Goal: Task Accomplishment & Management: Manage account settings

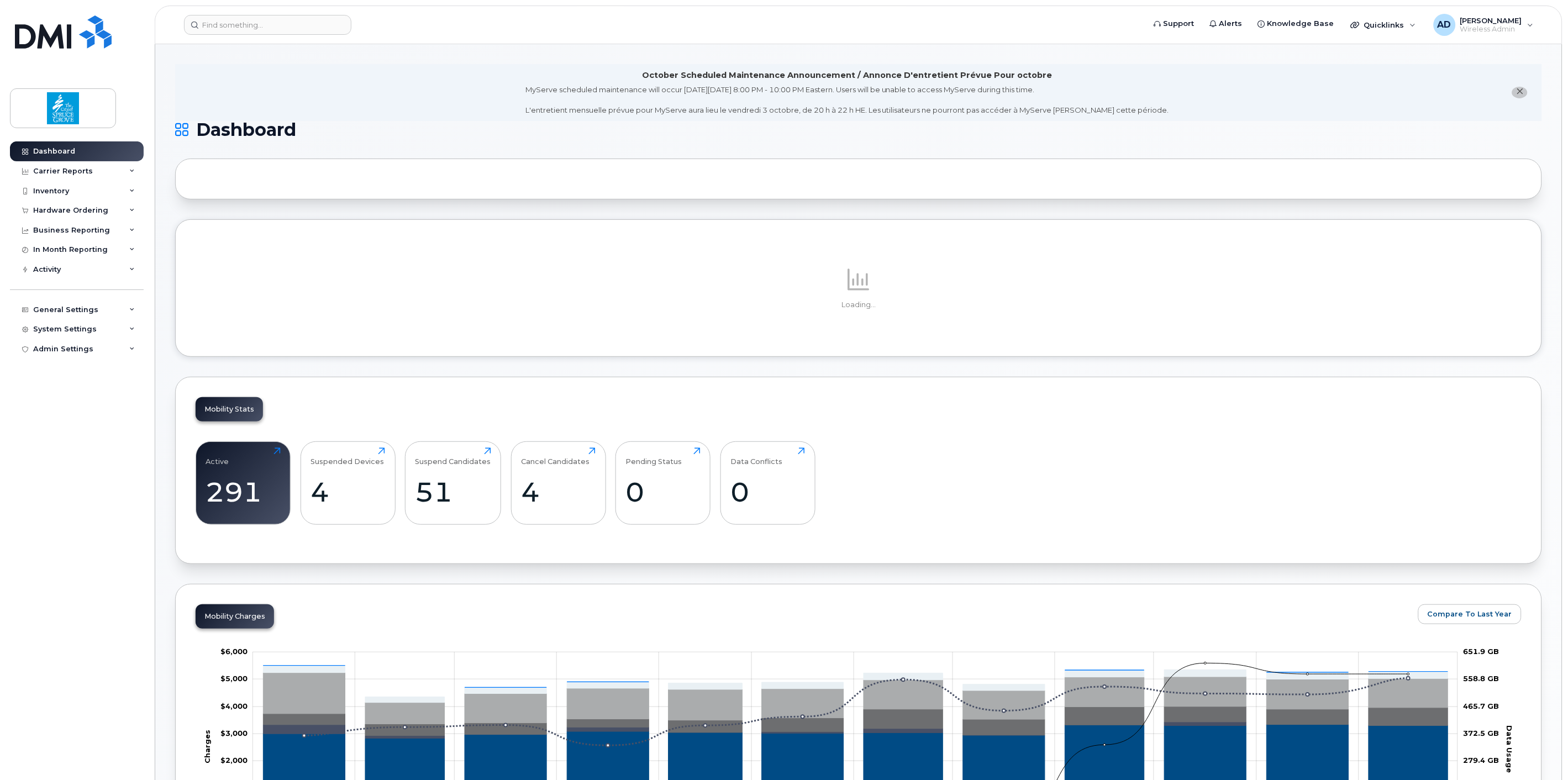
scroll to position [123, 0]
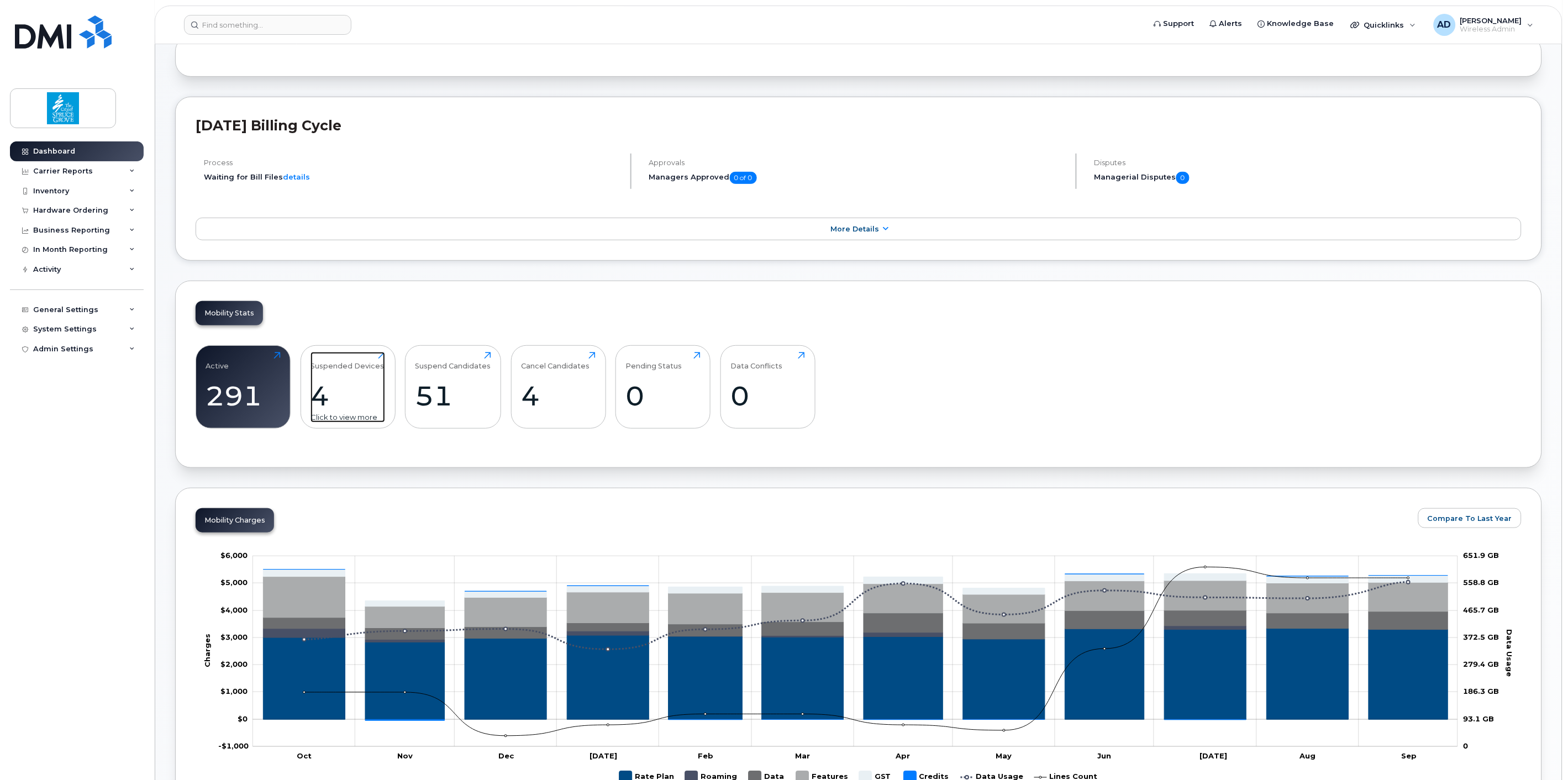
click at [340, 367] on div "Suspended Devices" at bounding box center [346, 361] width 74 height 19
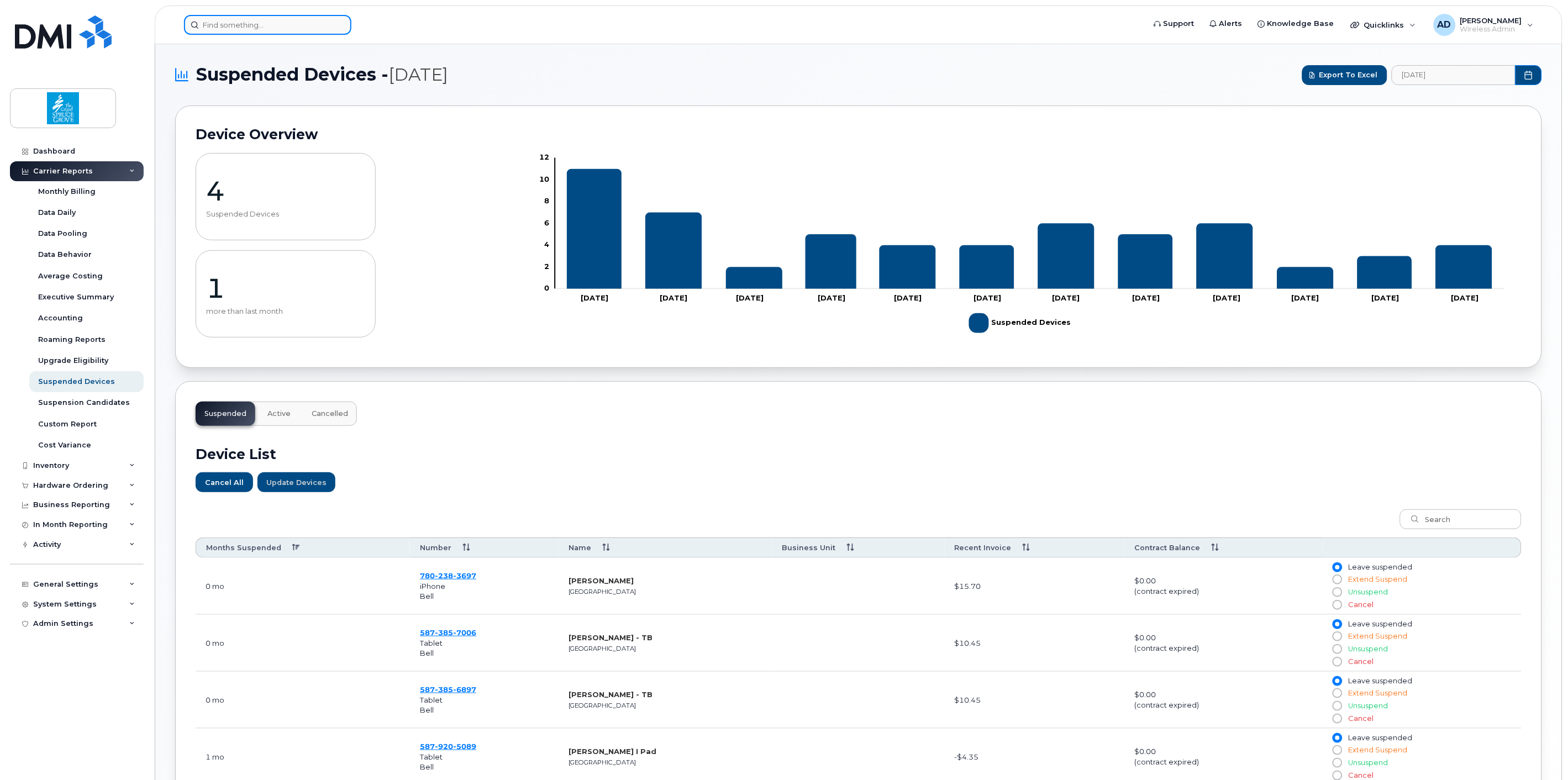
click at [256, 29] on input at bounding box center [268, 24] width 168 height 20
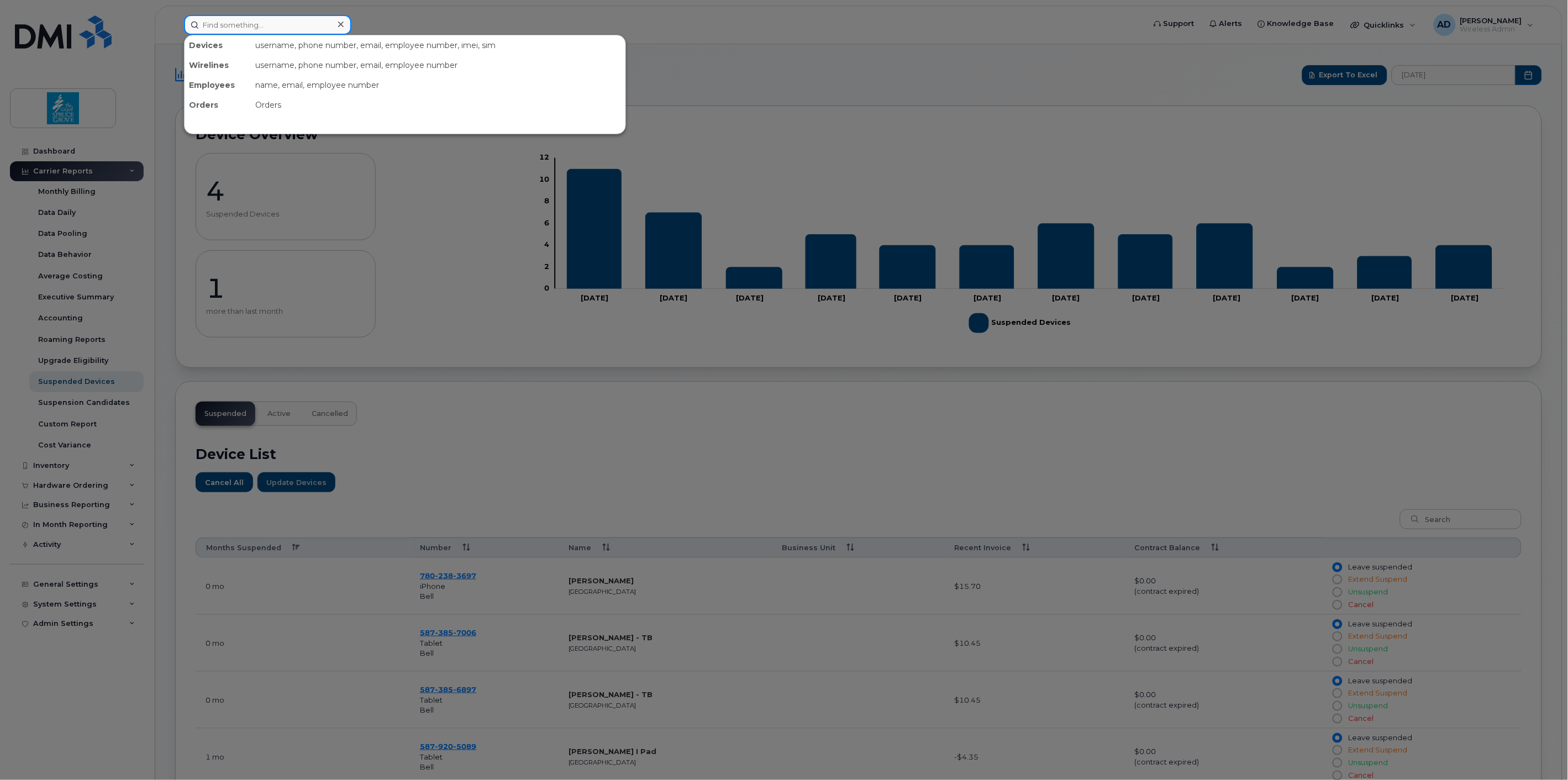
paste input "780-245-1769"
type input "780-245-1769"
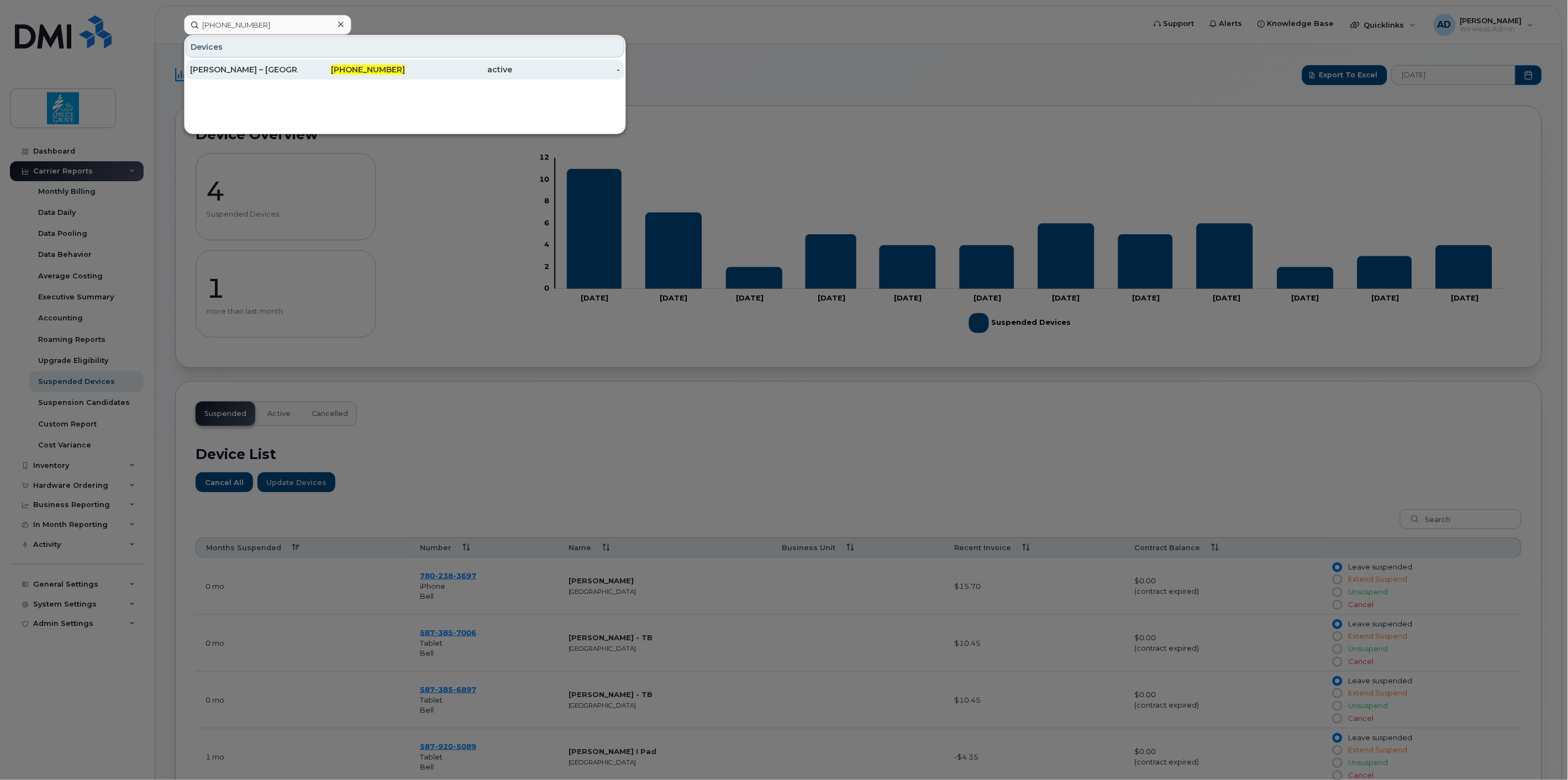
click at [277, 60] on div "[PERSON_NAME] – [GEOGRAPHIC_DATA]" at bounding box center [244, 69] width 108 height 20
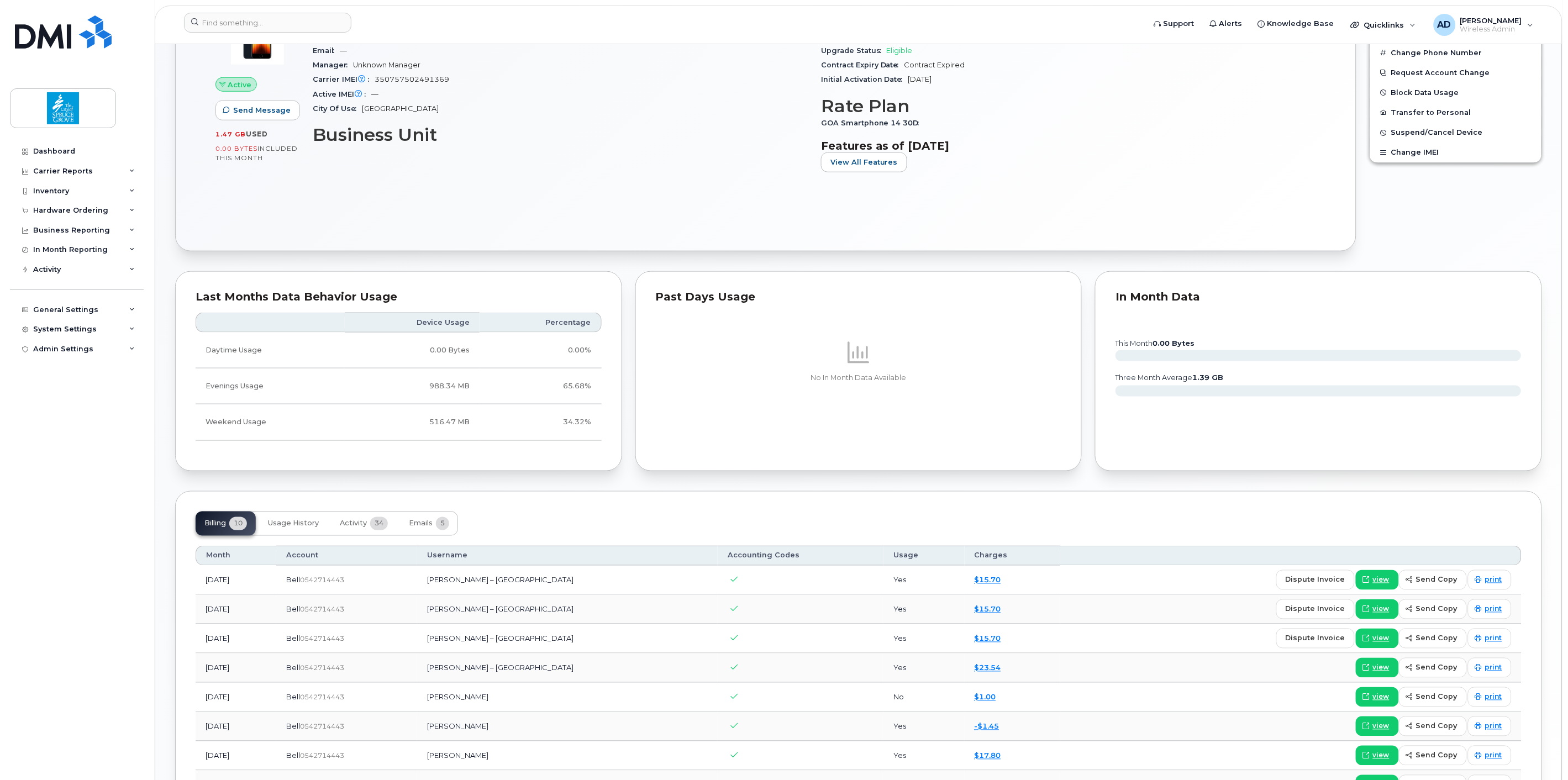
scroll to position [500, 0]
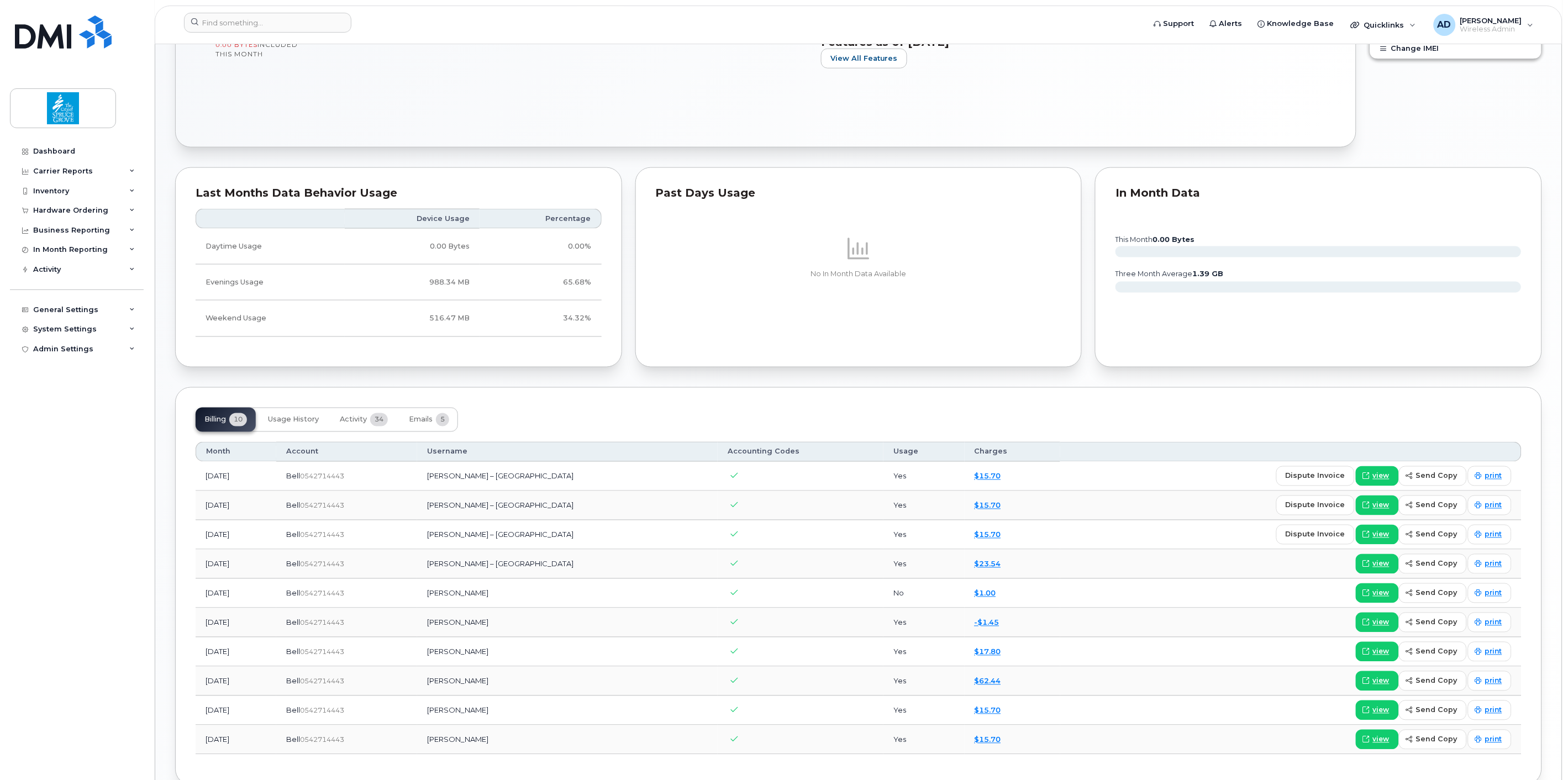
click at [653, 555] on td "[PERSON_NAME] – [GEOGRAPHIC_DATA]" at bounding box center [567, 563] width 301 height 29
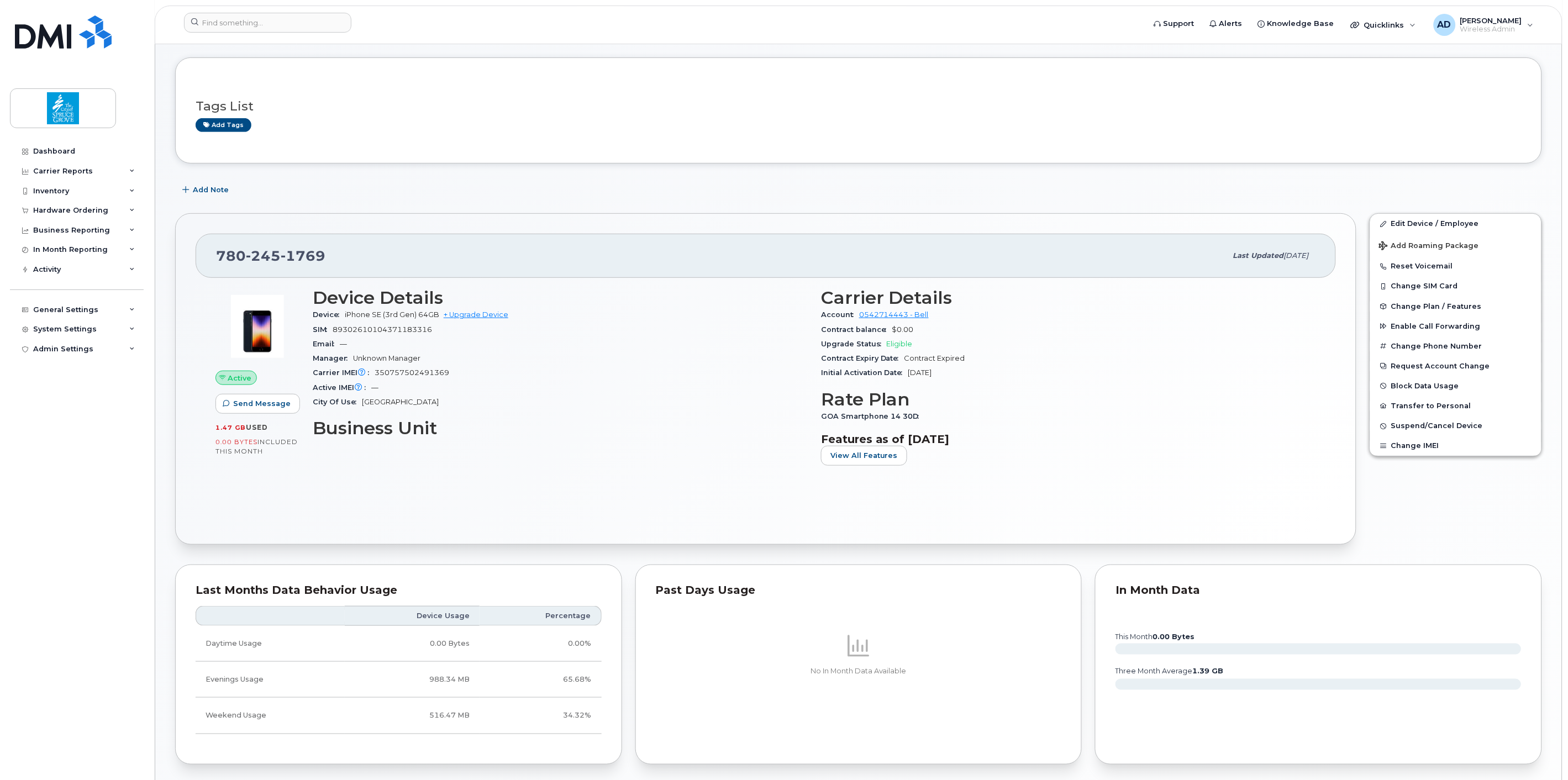
scroll to position [0, 0]
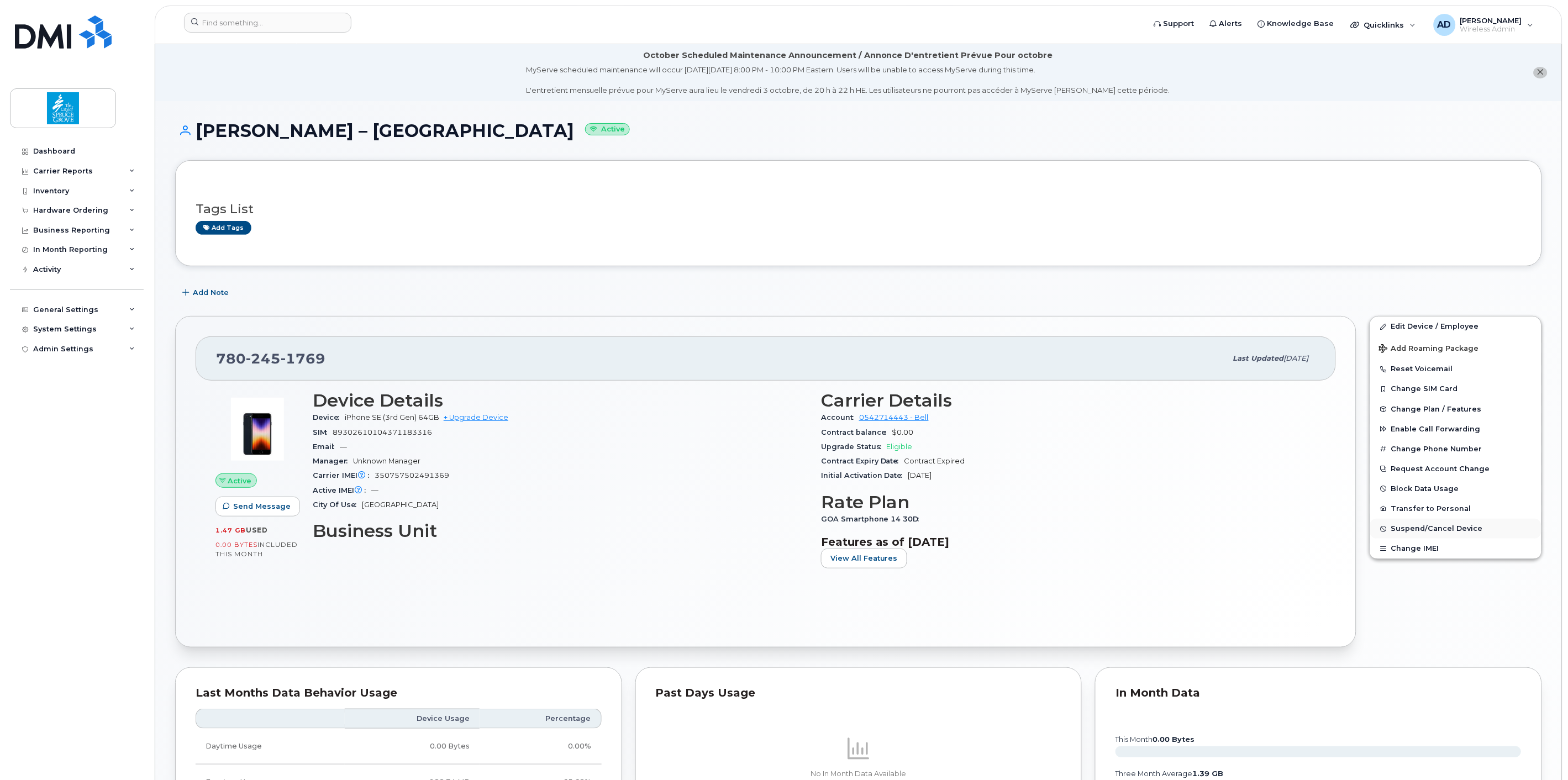
click at [1431, 527] on button "Suspend/Cancel Device" at bounding box center [1455, 528] width 171 height 20
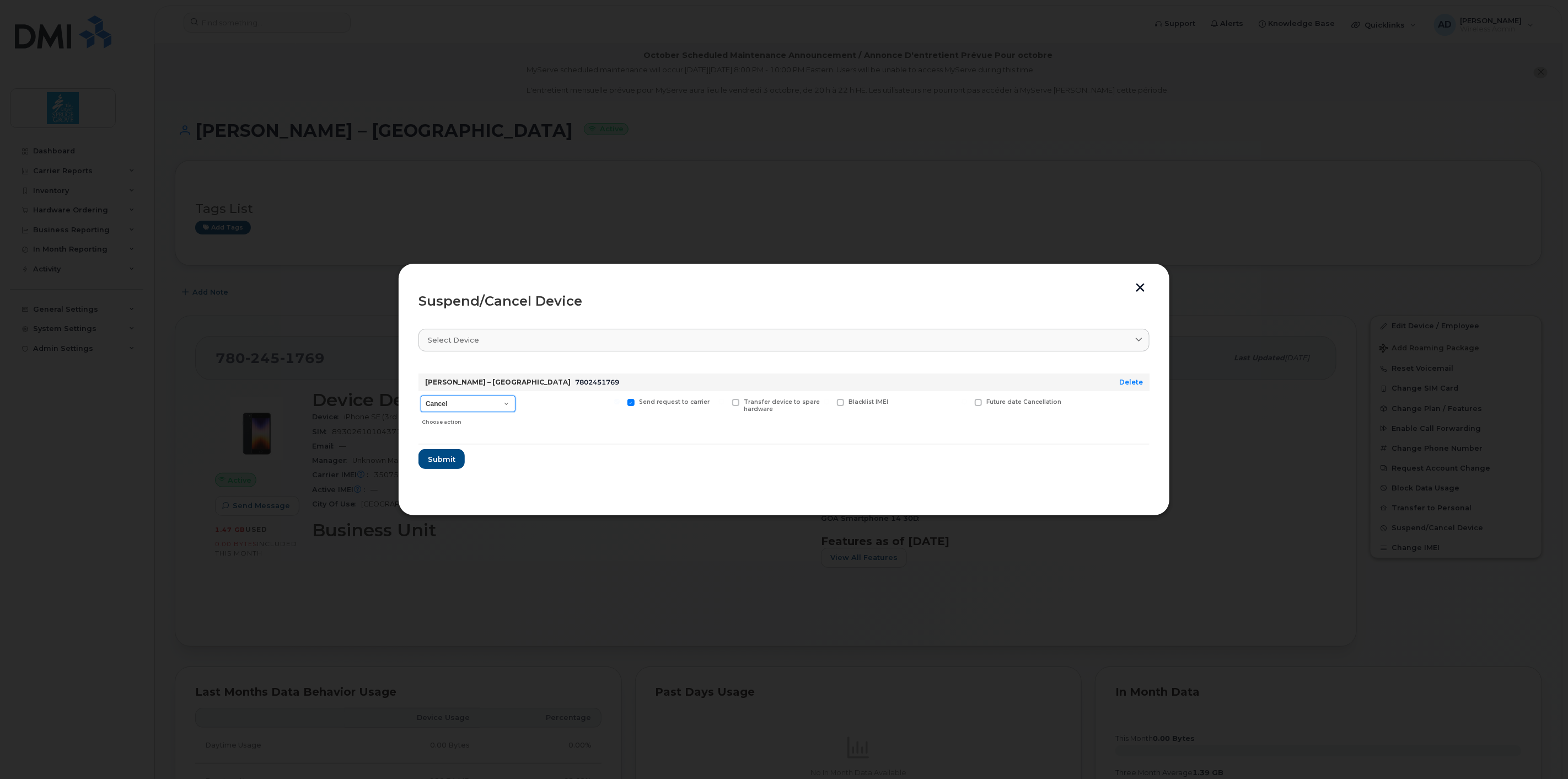
click at [488, 403] on select "Cancel Suspend - Extend Suspension Suspend - Reduced Rate Suspend - Full Rate S…" at bounding box center [468, 403] width 95 height 17
select select "[object Object]"
click at [421, 395] on select "Cancel Suspend - Extend Suspension Suspend - Reduced Rate Suspend - Full Rate S…" at bounding box center [468, 403] width 95 height 17
click at [453, 456] on span "Submit" at bounding box center [441, 458] width 28 height 10
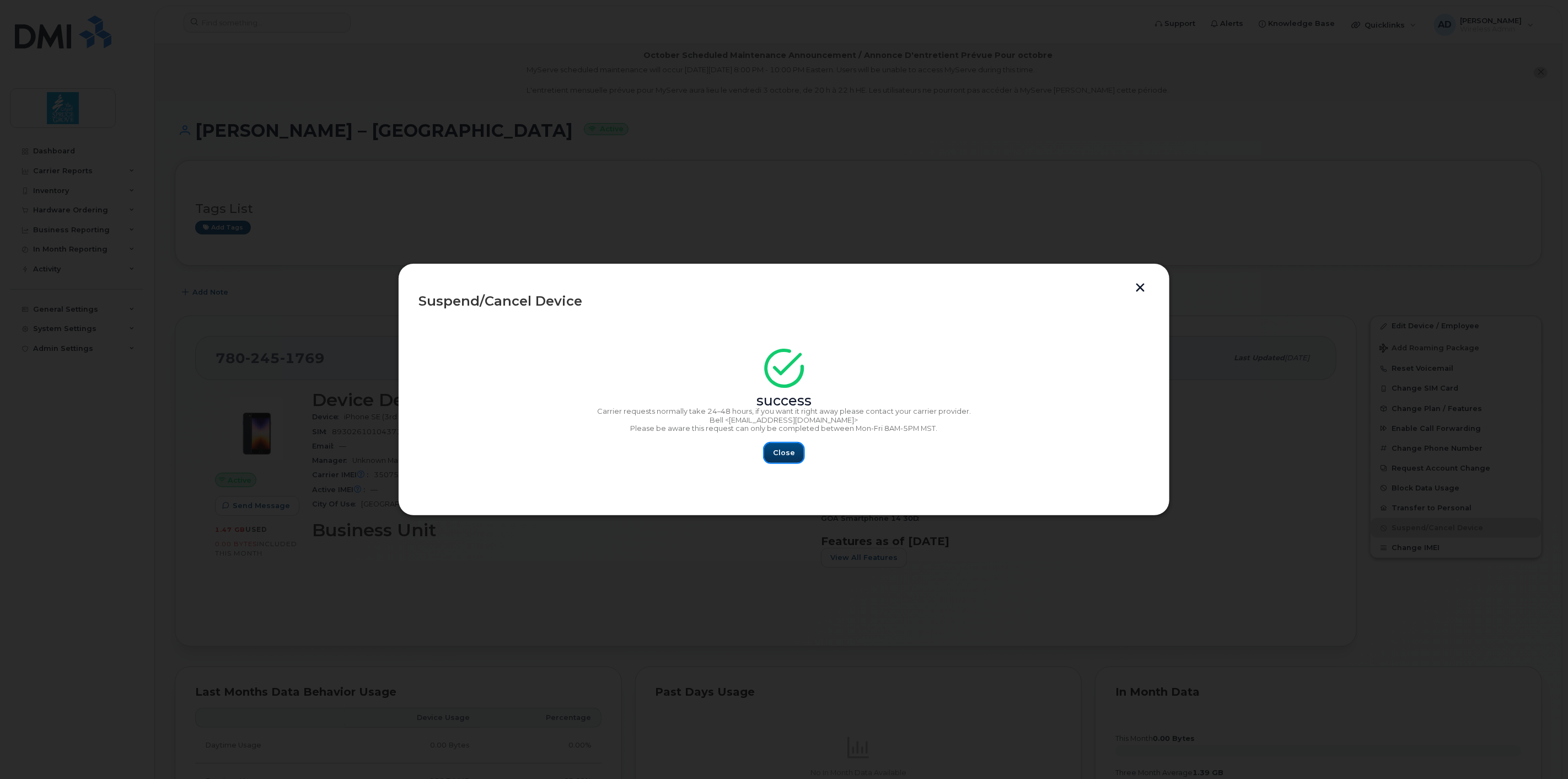
click at [782, 451] on span "Close" at bounding box center [784, 452] width 22 height 10
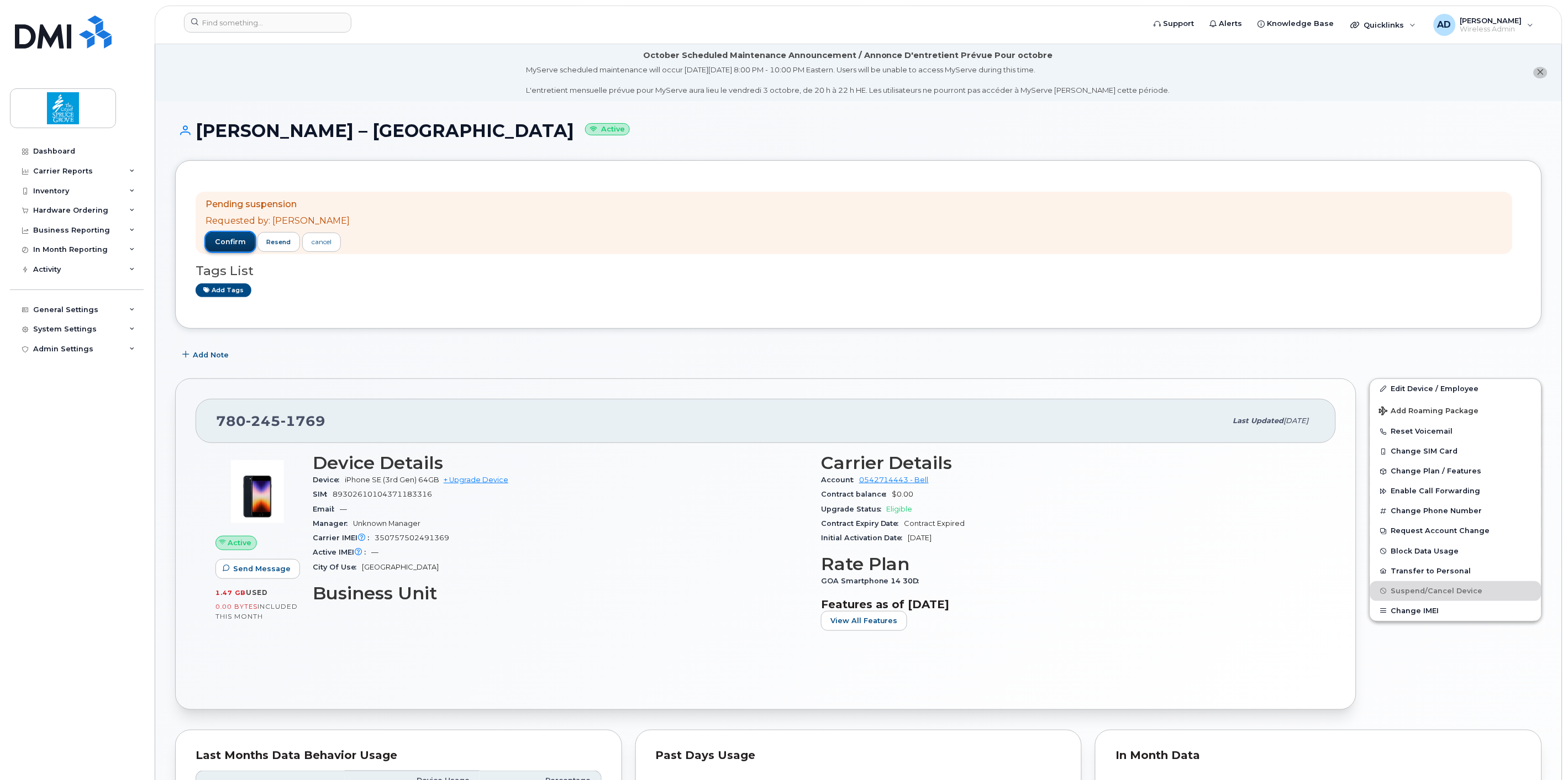
click at [225, 247] on button "confirm" at bounding box center [230, 241] width 49 height 20
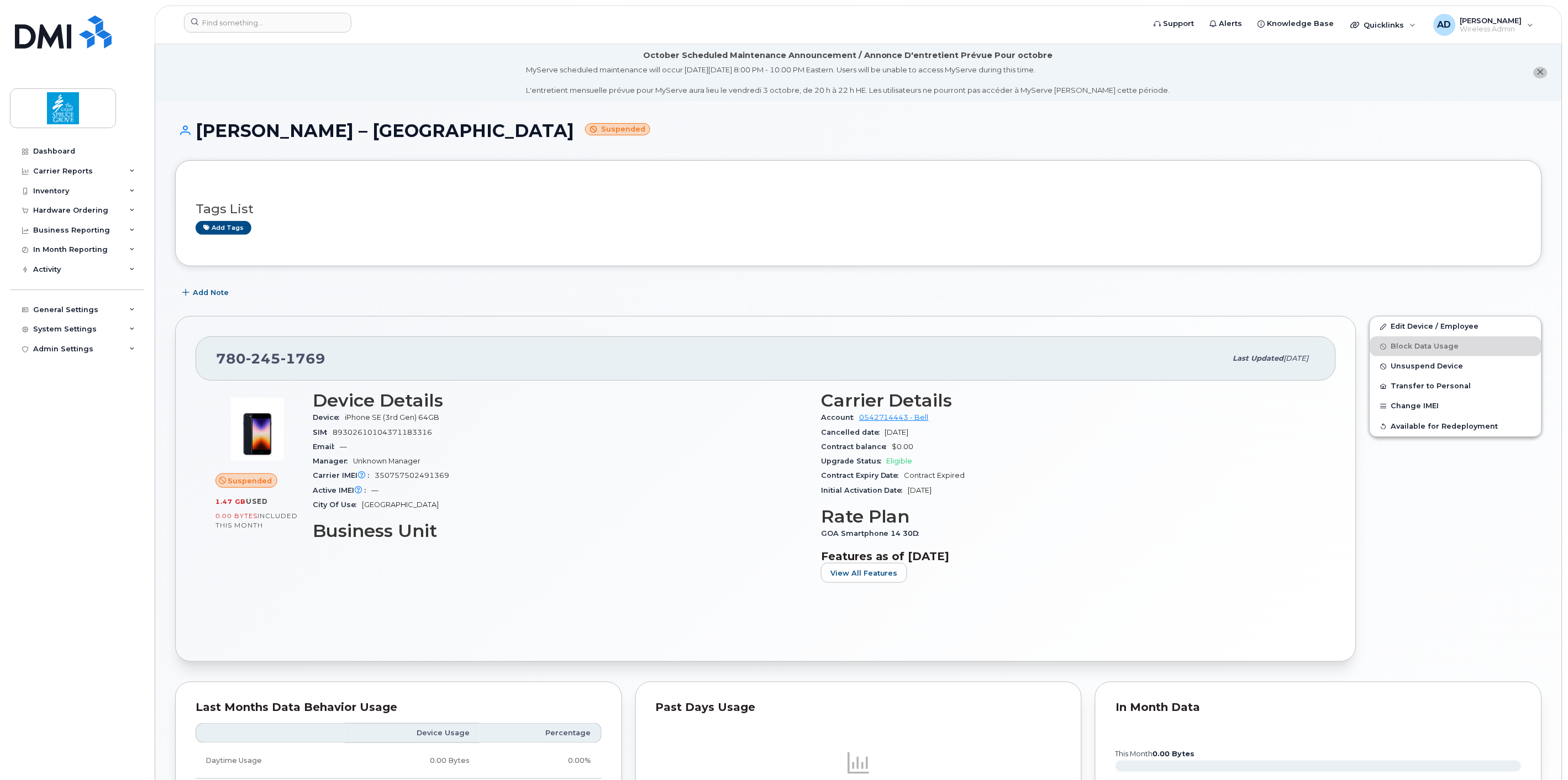
click at [819, 208] on h3 "Tags List" at bounding box center [858, 208] width 1326 height 14
click at [290, 25] on input at bounding box center [268, 22] width 168 height 20
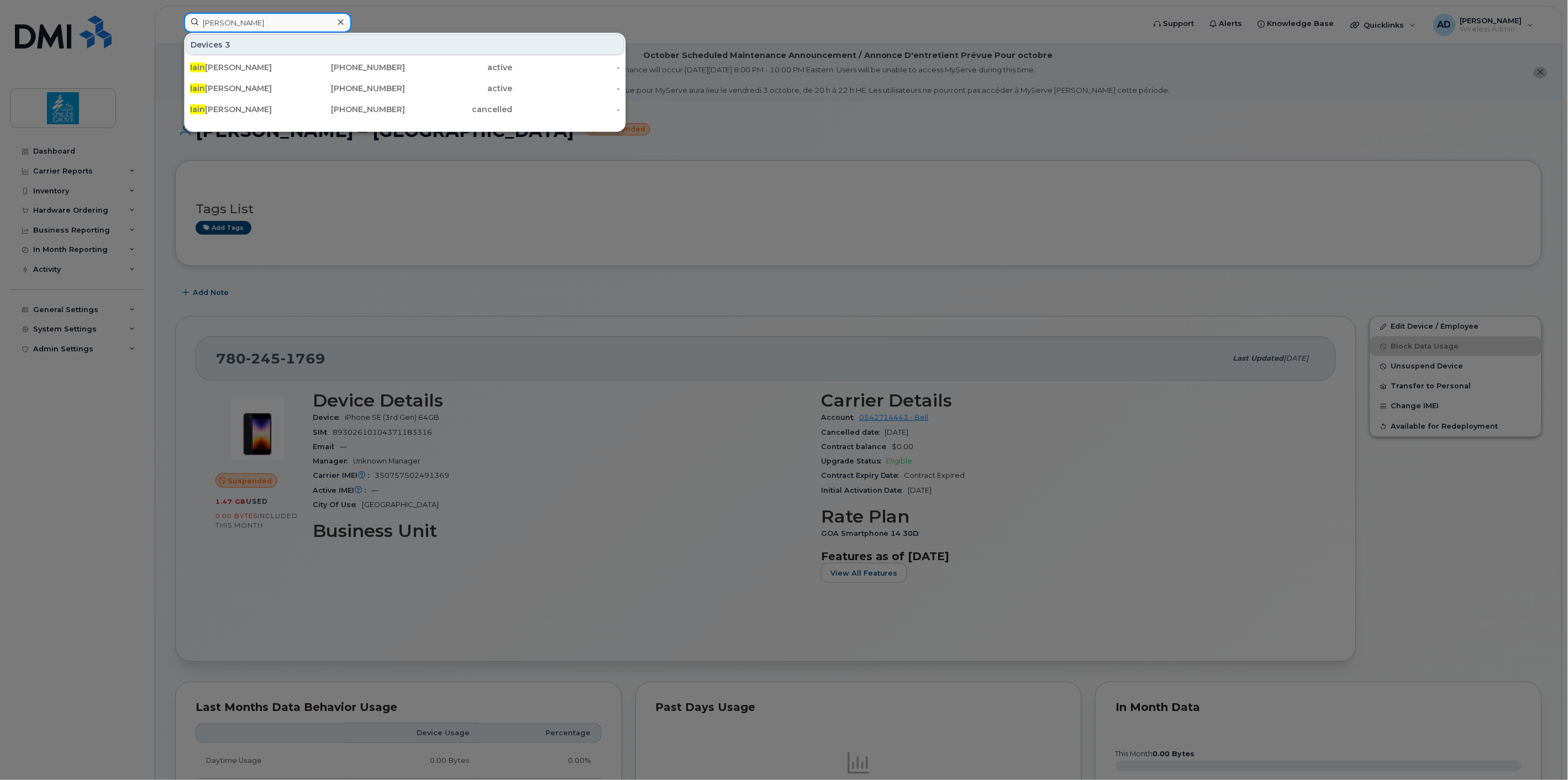
click at [277, 25] on input "iain" at bounding box center [268, 22] width 168 height 20
type input "jubilee"
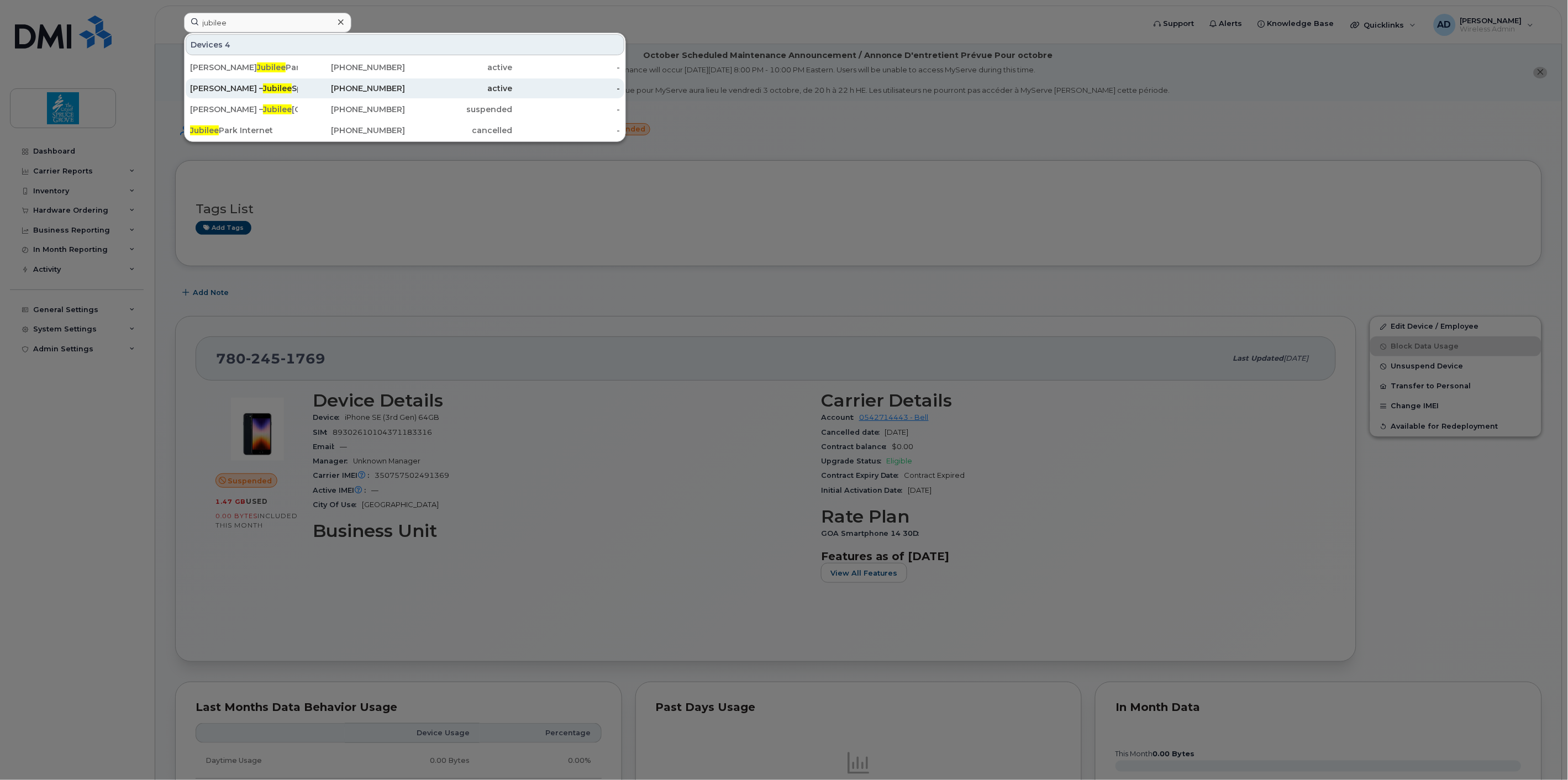
click at [277, 87] on span "Jubilee" at bounding box center [277, 88] width 29 height 10
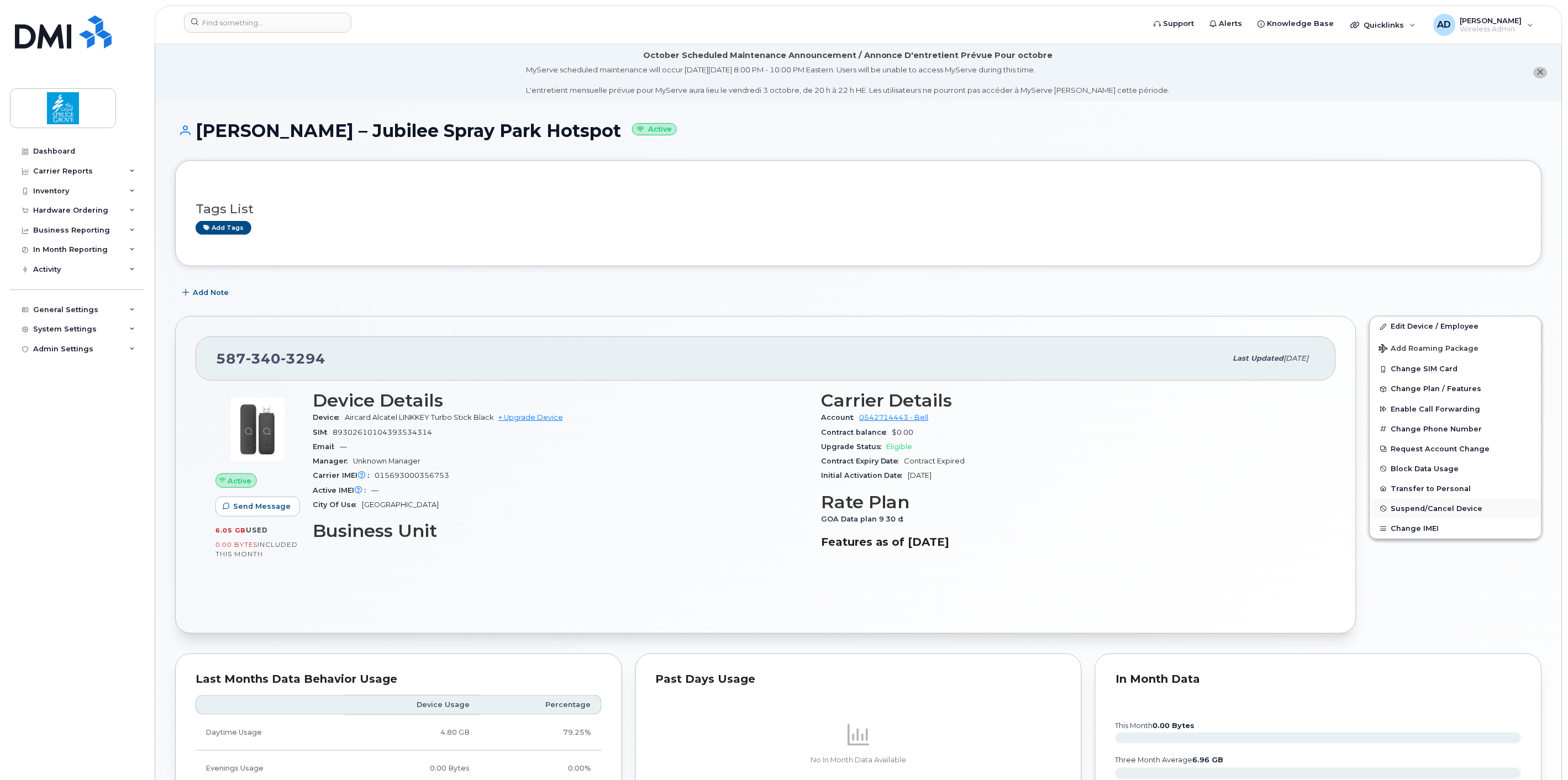
click at [1440, 511] on span "Suspend/Cancel Device" at bounding box center [1437, 508] width 91 height 8
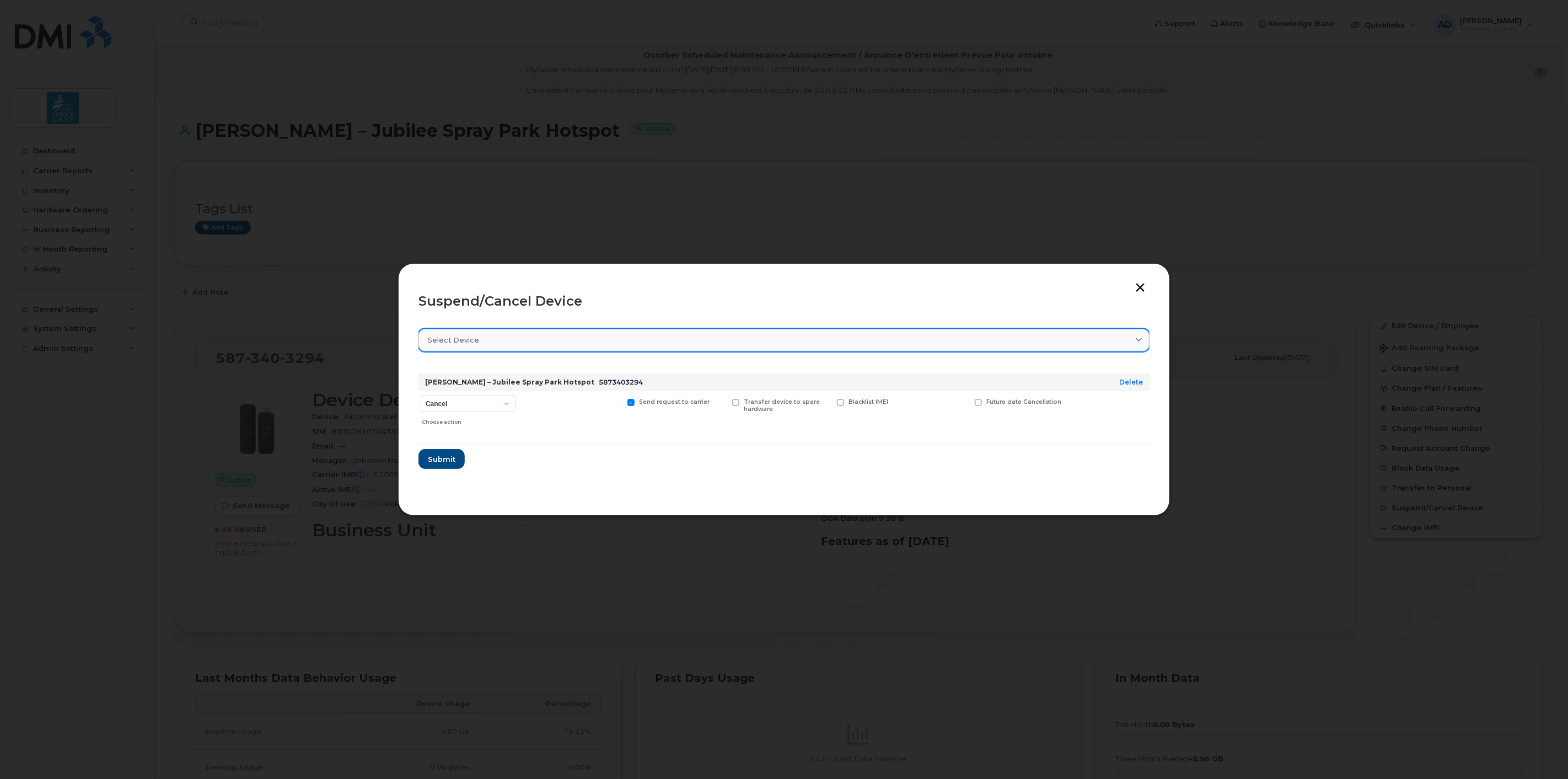
click at [502, 338] on div "Select device" at bounding box center [784, 339] width 712 height 10
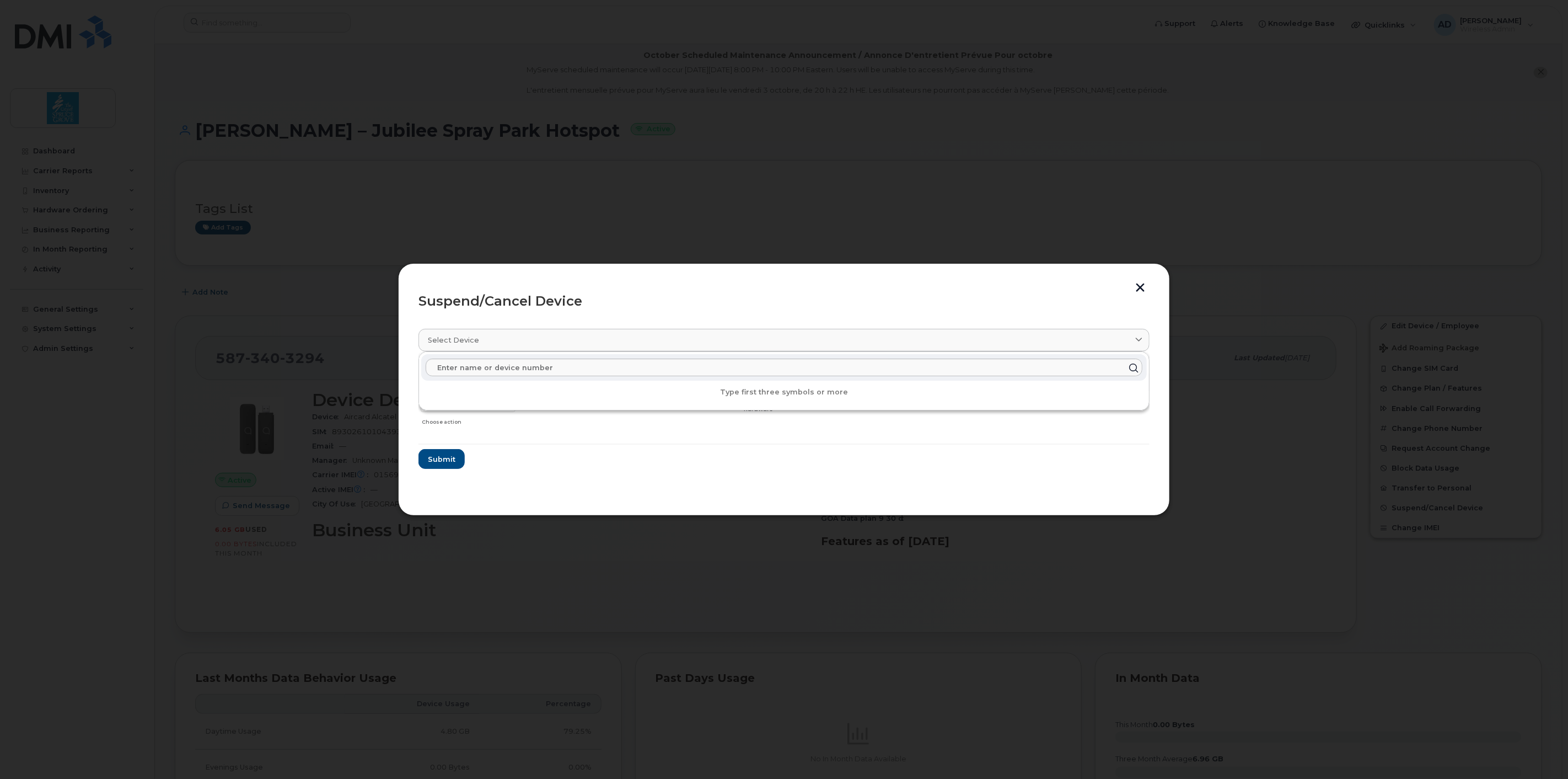
click at [617, 470] on section "Select device Type first three symbols or more Sean Renaud – Jubilee Spray Park…" at bounding box center [784, 407] width 731 height 177
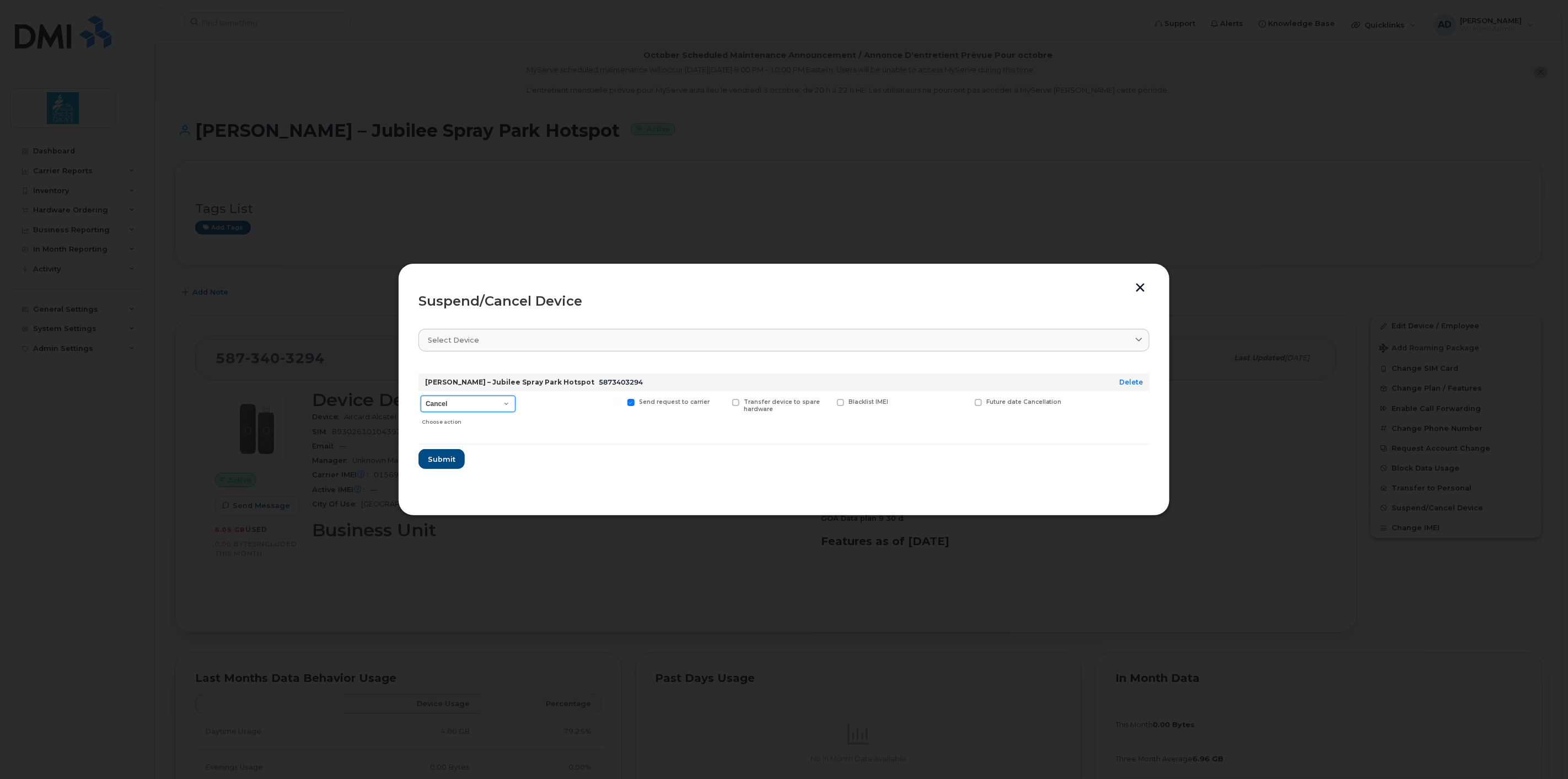
click at [473, 405] on select "Cancel Suspend - Extend Suspension Suspend - Reduced Rate Suspend - Full Rate S…" at bounding box center [468, 403] width 95 height 17
select select "[object Object]"
click at [421, 395] on select "Cancel Suspend - Extend Suspension Suspend - Reduced Rate Suspend - Full Rate S…" at bounding box center [468, 403] width 95 height 17
click at [633, 466] on form "Sean Renaud – Jubilee Spray Park Hotspot 5873403294 Delete Cancel Suspend - Ext…" at bounding box center [784, 416] width 731 height 104
click at [440, 461] on span "Submit" at bounding box center [441, 458] width 28 height 10
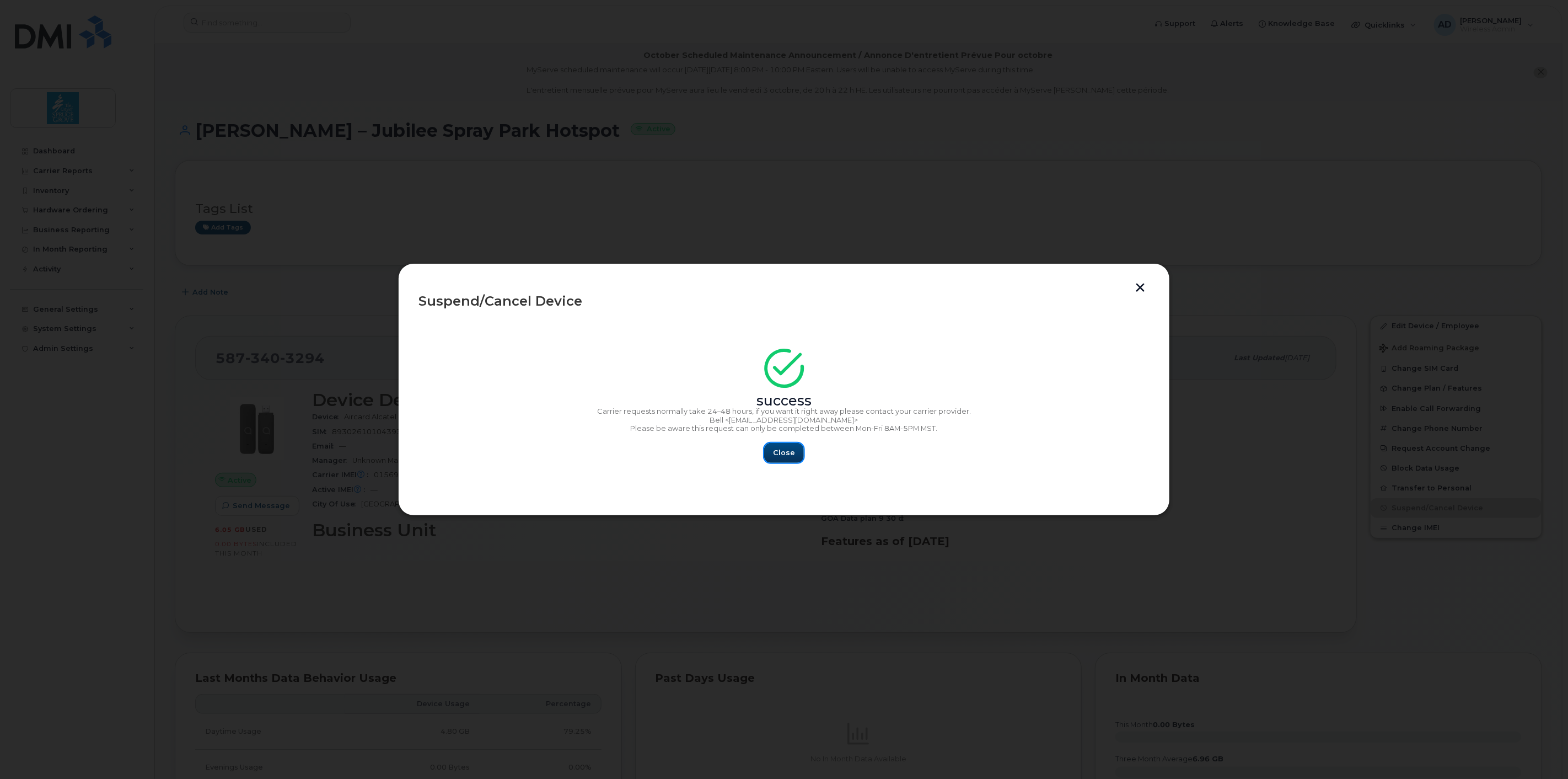
click at [790, 456] on span "Close" at bounding box center [784, 452] width 22 height 10
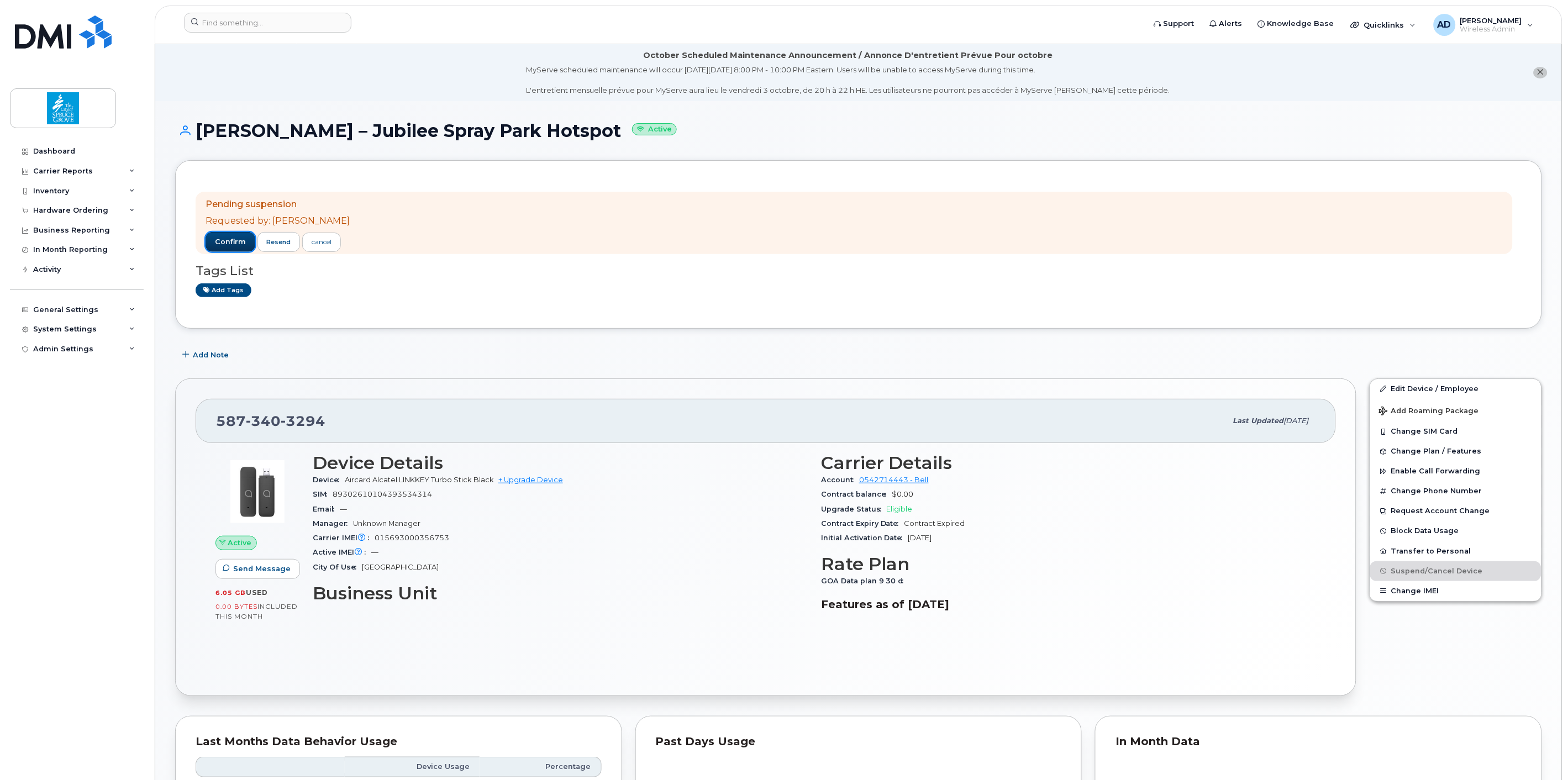
drag, startPoint x: 228, startPoint y: 243, endPoint x: 235, endPoint y: 242, distance: 7.1
click at [228, 242] on span "confirm" at bounding box center [230, 241] width 31 height 10
click at [229, 241] on span "confirm" at bounding box center [230, 241] width 31 height 10
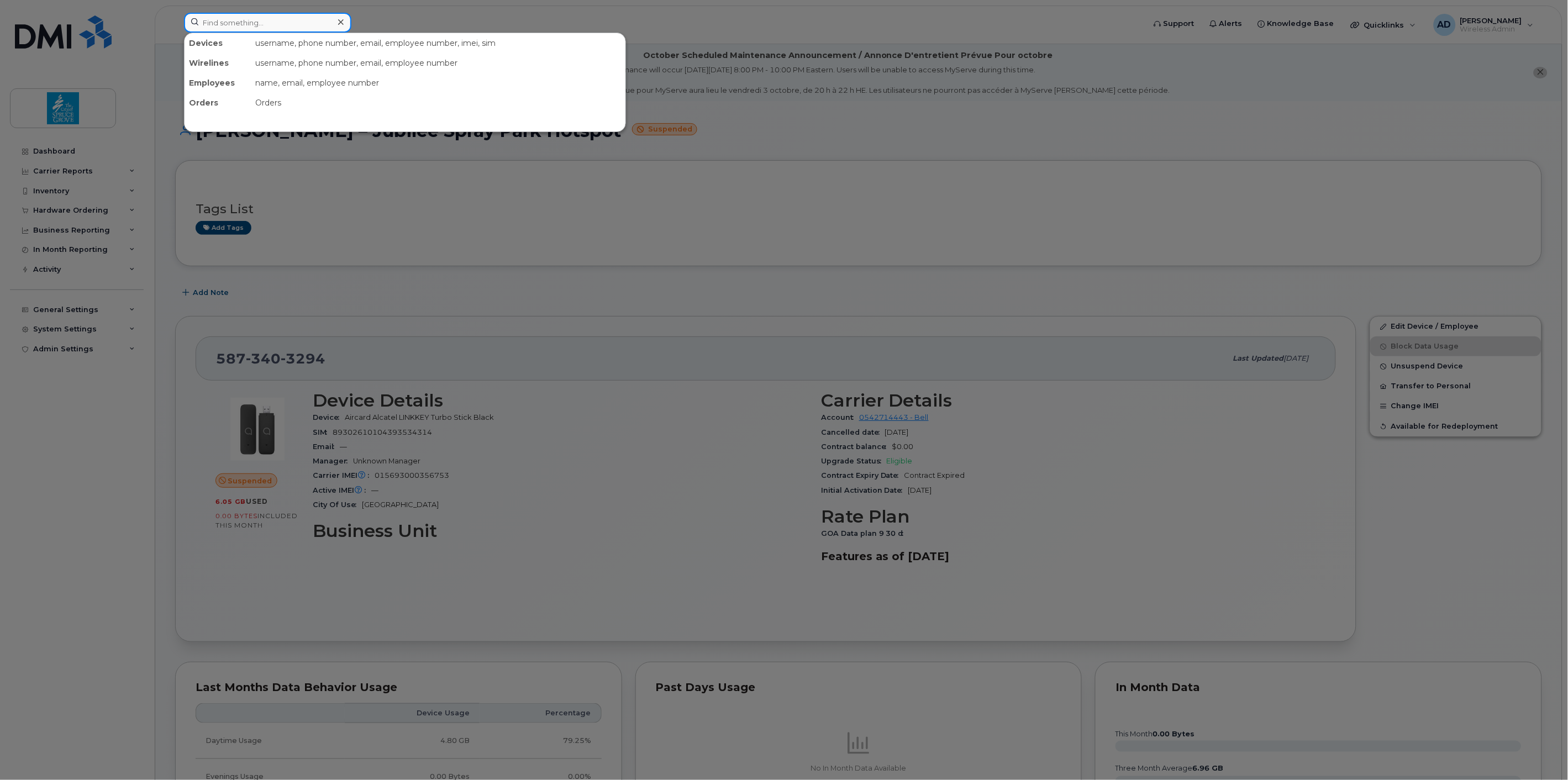
click at [251, 20] on input at bounding box center [268, 22] width 168 height 20
click at [746, 223] on div at bounding box center [784, 390] width 1568 height 780
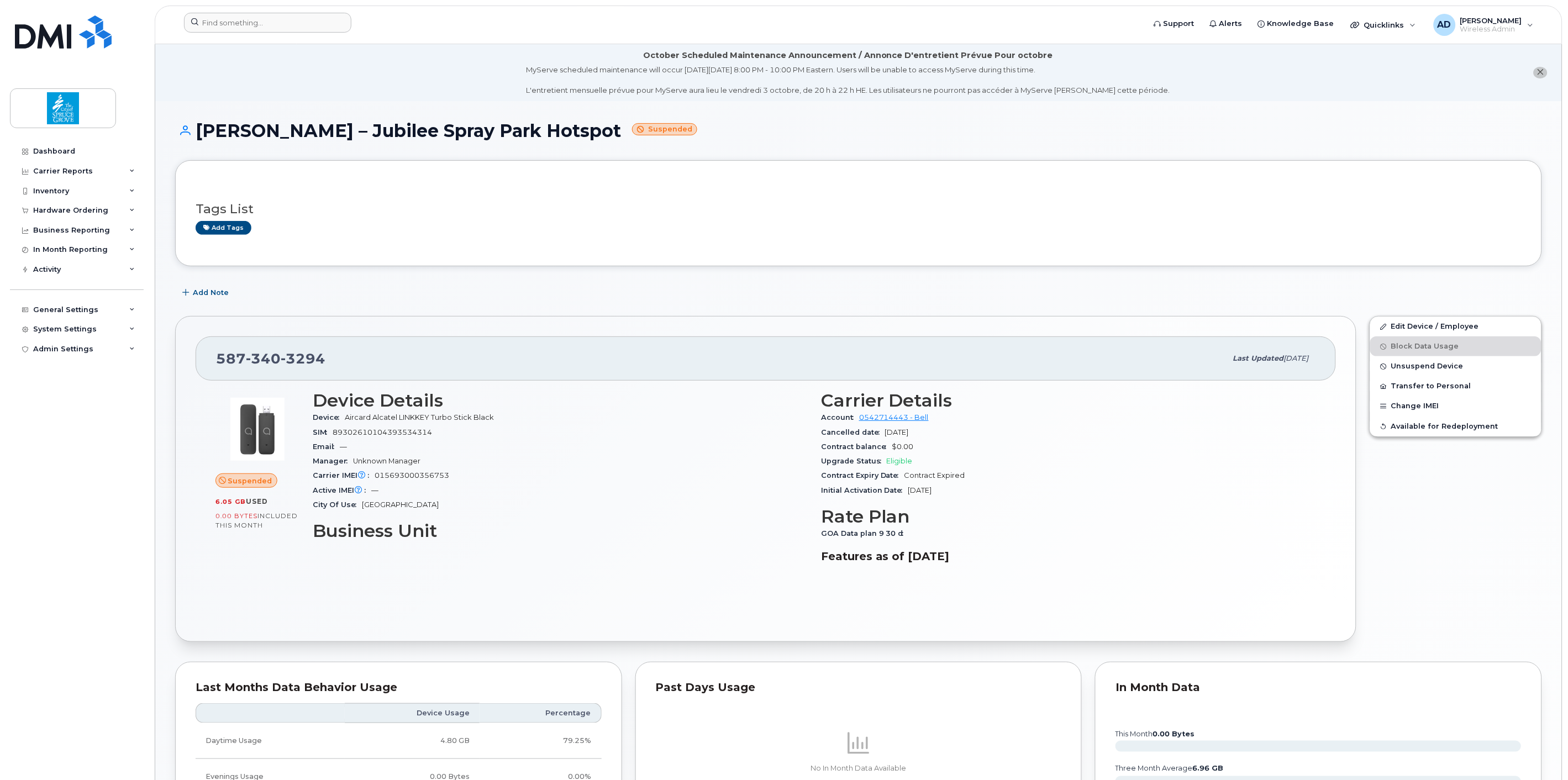
click at [457, 140] on h1 "Sean Renaud – Jubilee Spray Park Hotspot Suspended" at bounding box center [858, 130] width 1367 height 20
drag, startPoint x: 666, startPoint y: 228, endPoint x: 653, endPoint y: 221, distance: 14.8
click at [666, 227] on div "Add tags" at bounding box center [854, 227] width 1317 height 14
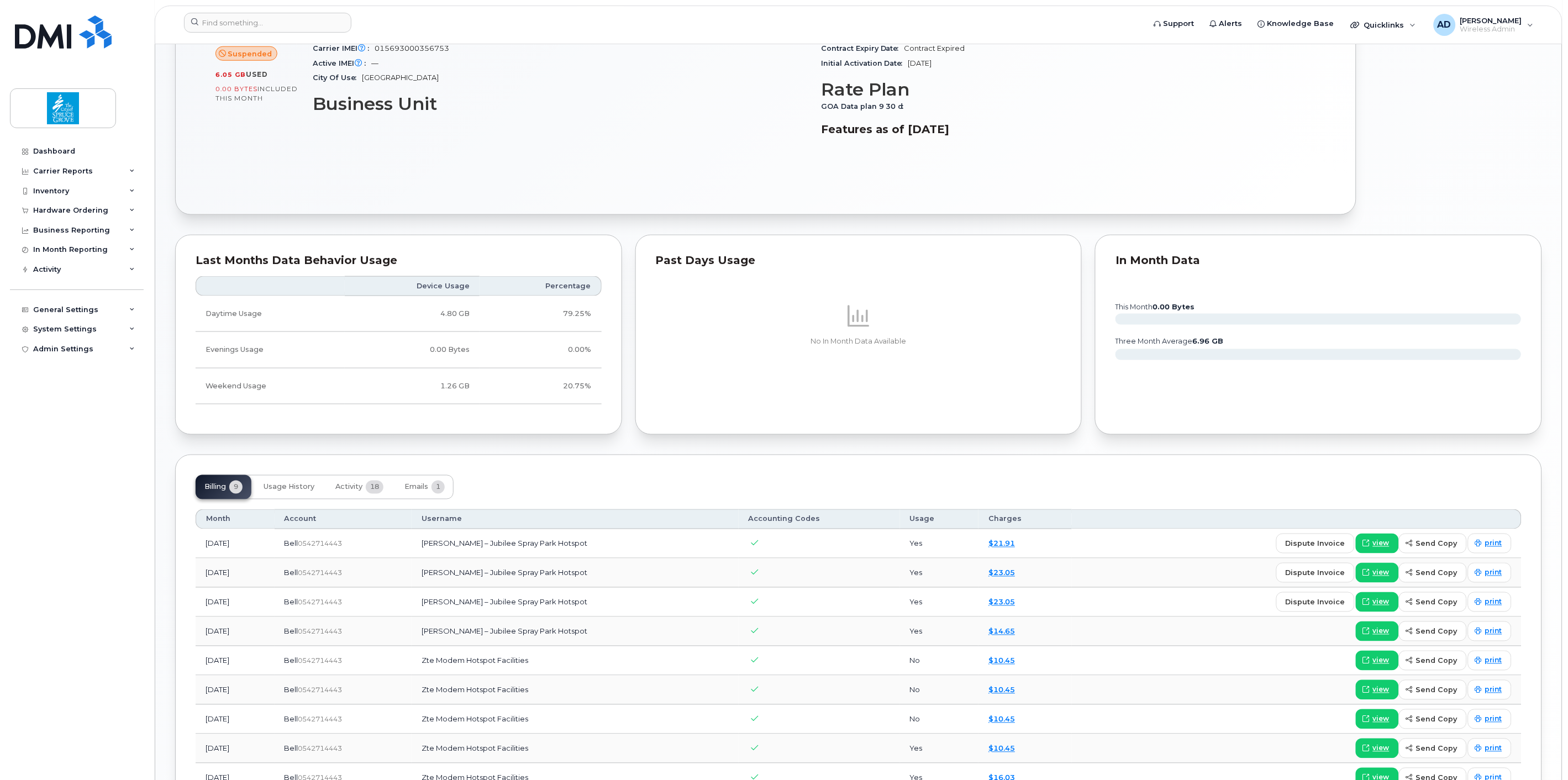
scroll to position [526, 0]
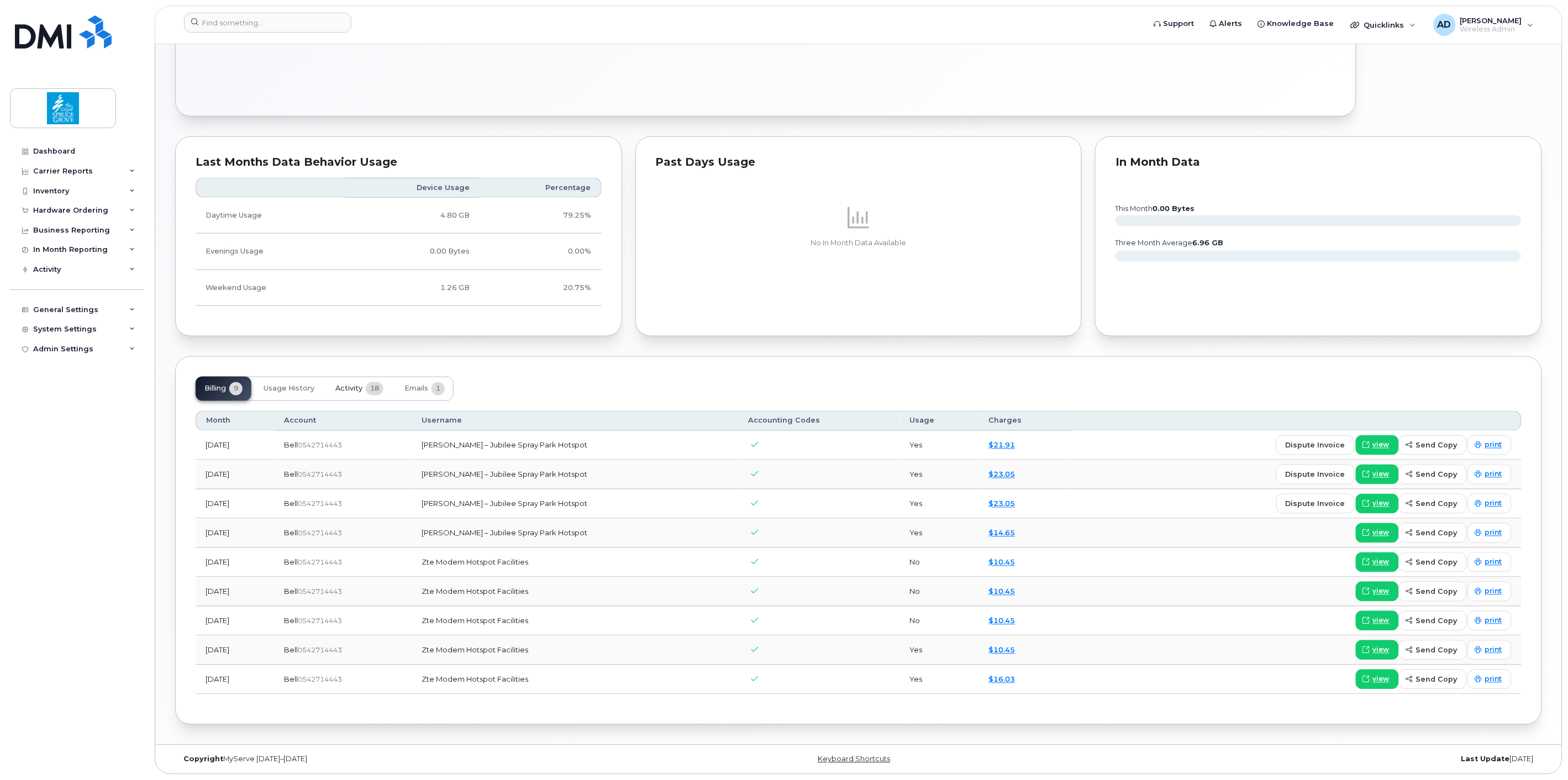
click at [390, 387] on button "Activity 18" at bounding box center [359, 389] width 66 height 24
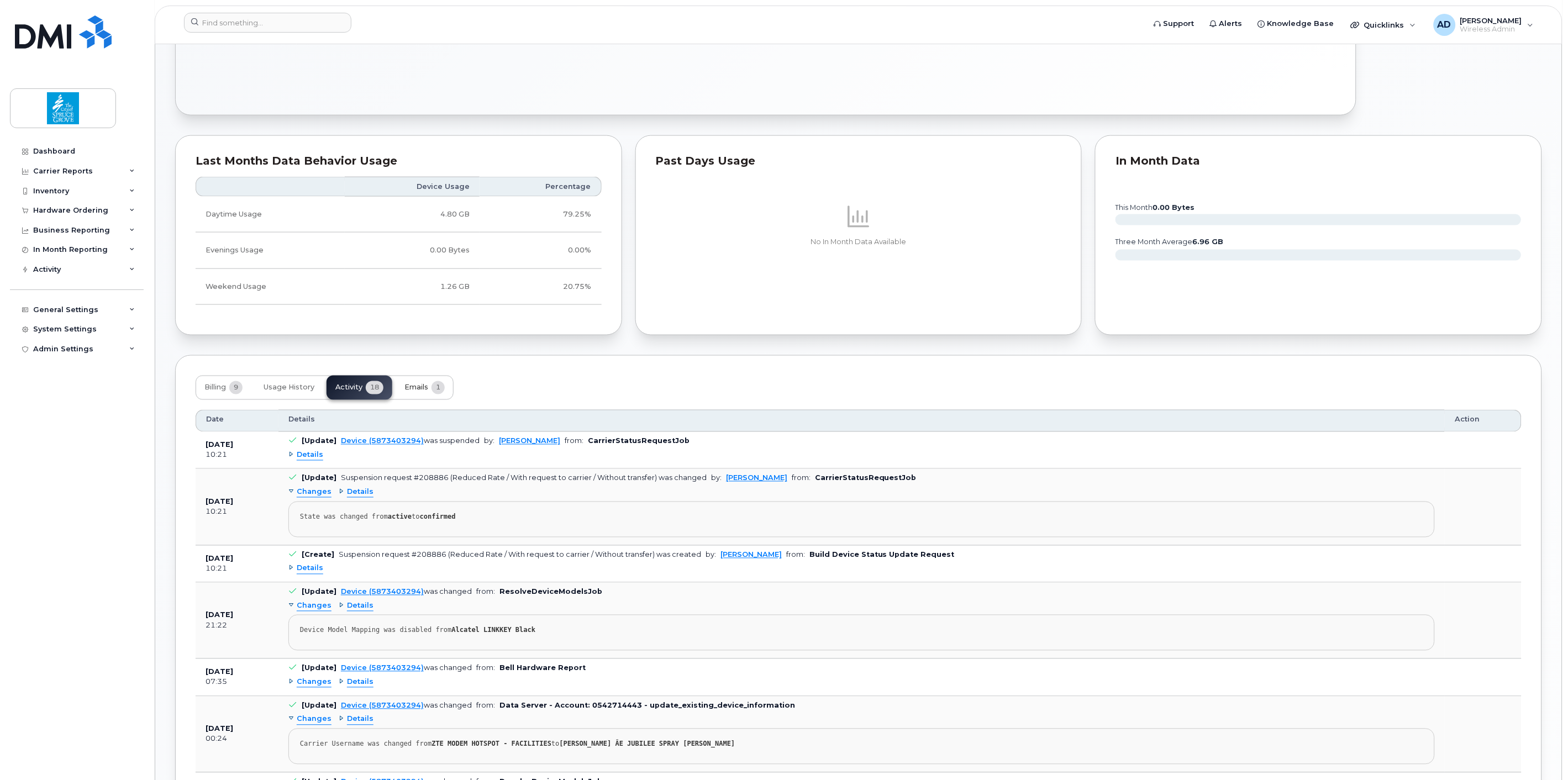
click at [438, 392] on span "1" at bounding box center [438, 387] width 13 height 13
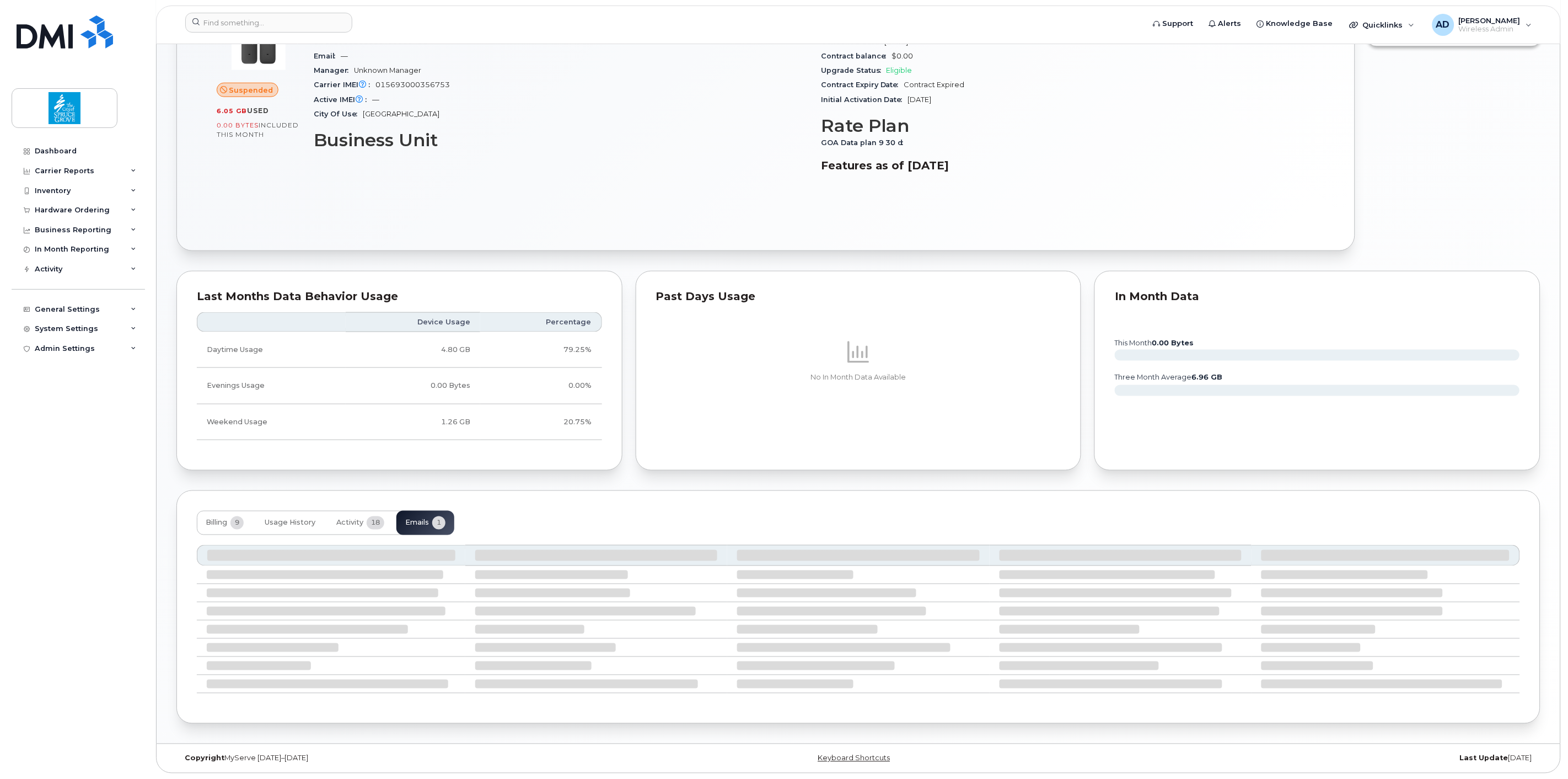
scroll to position [282, 0]
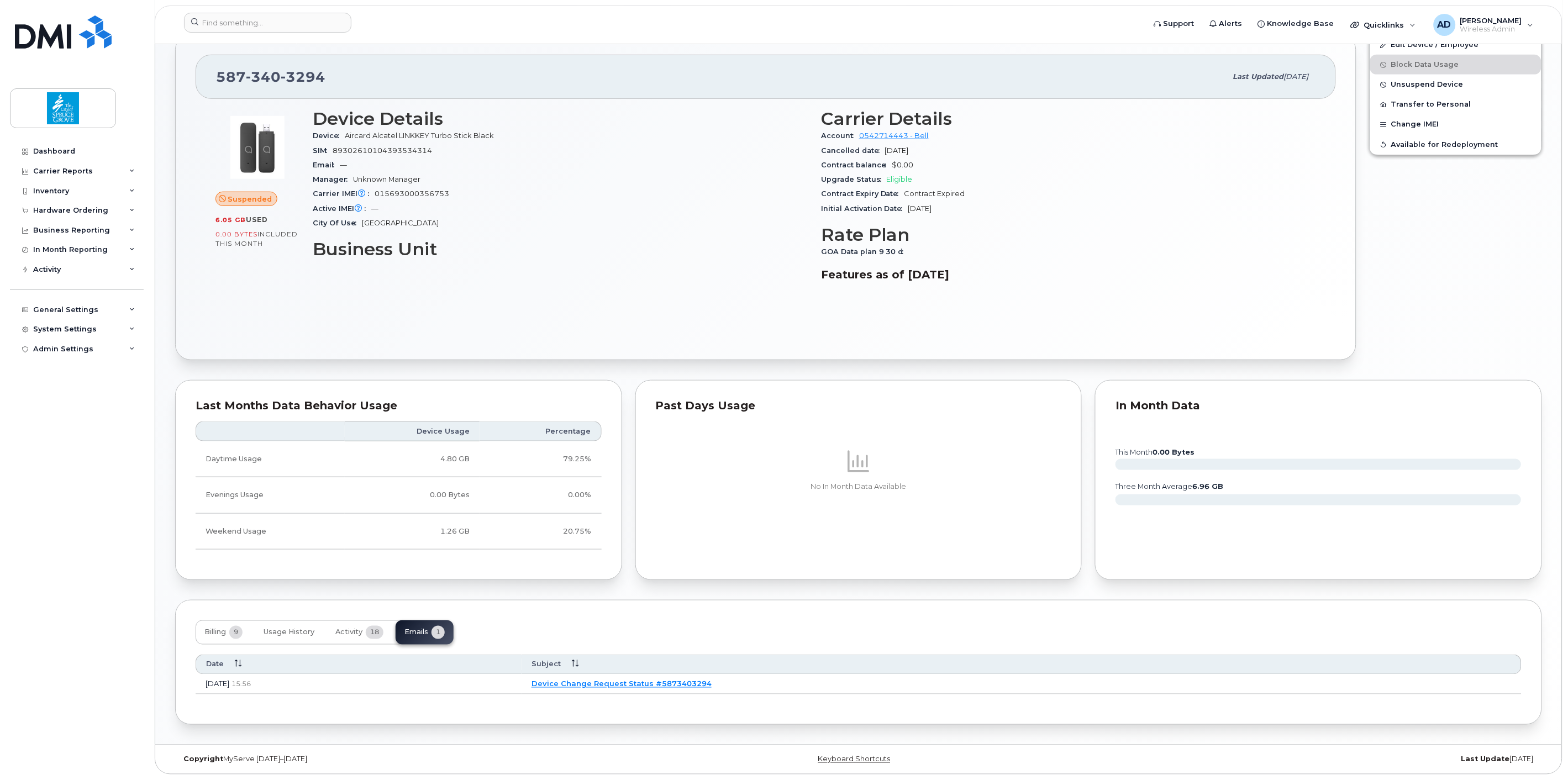
click at [711, 680] on link "Device Change Request Status #5873403294" at bounding box center [621, 683] width 180 height 8
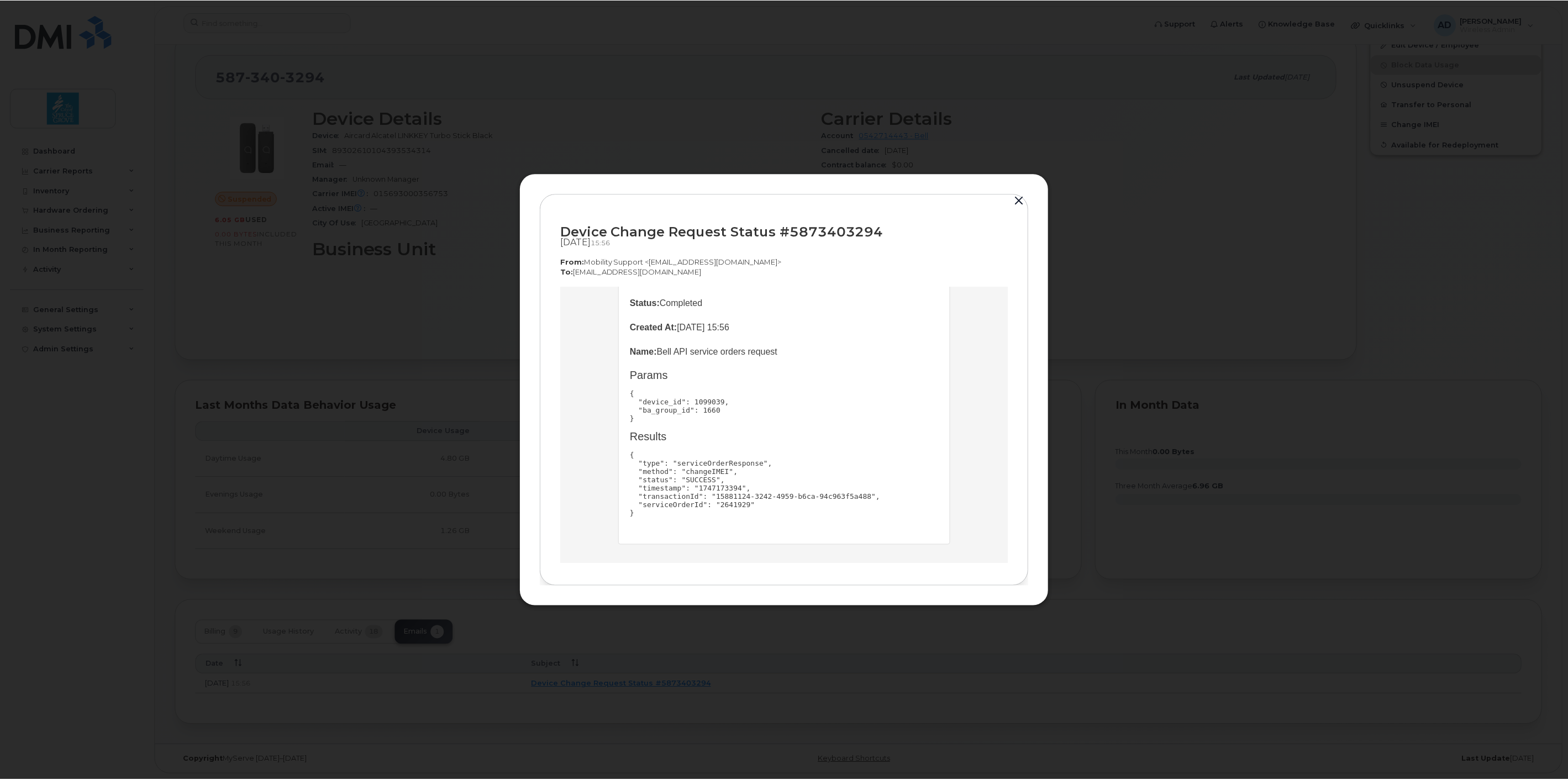
scroll to position [123, 0]
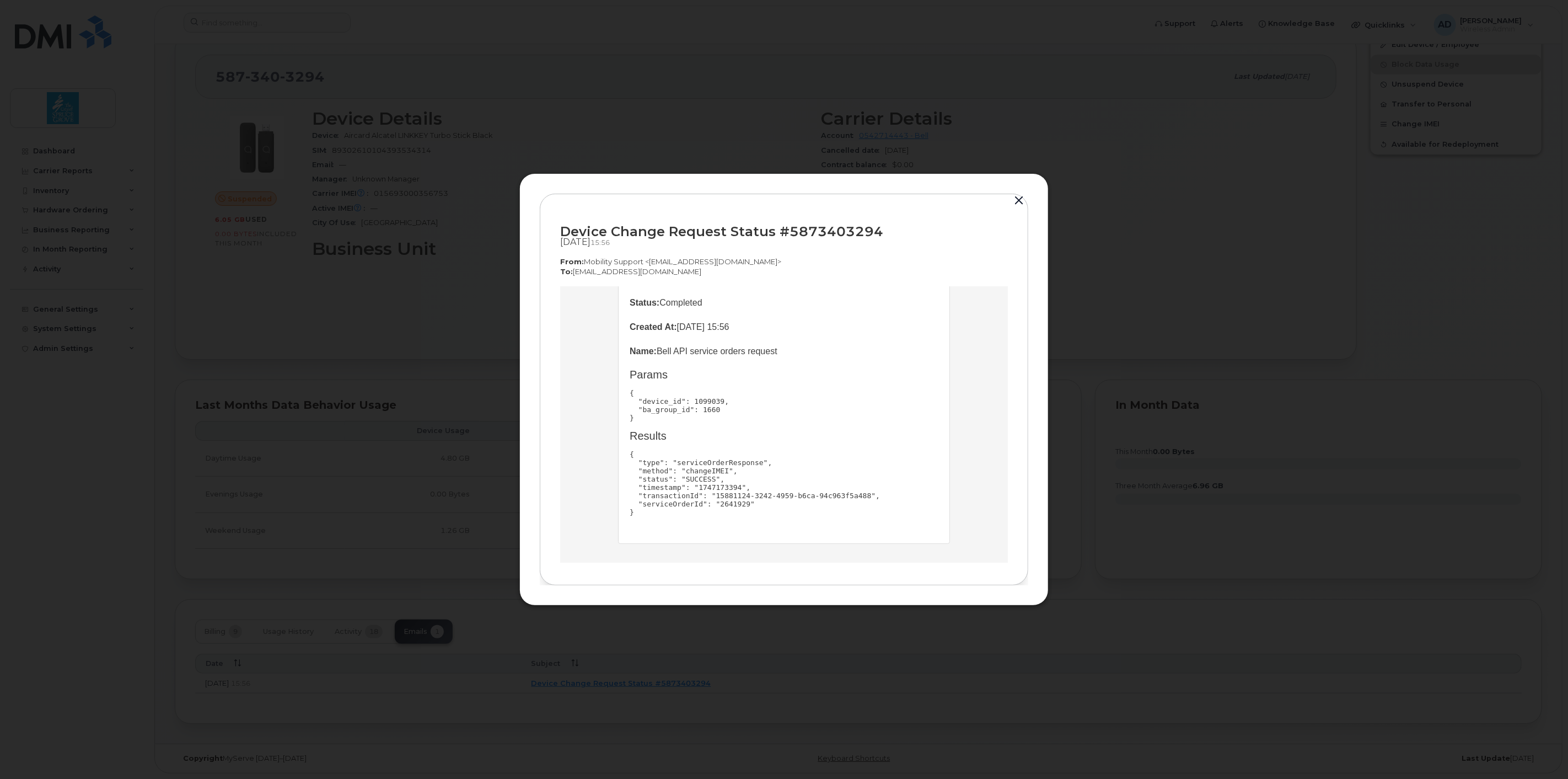
click at [1015, 199] on button "button" at bounding box center [1019, 201] width 17 height 16
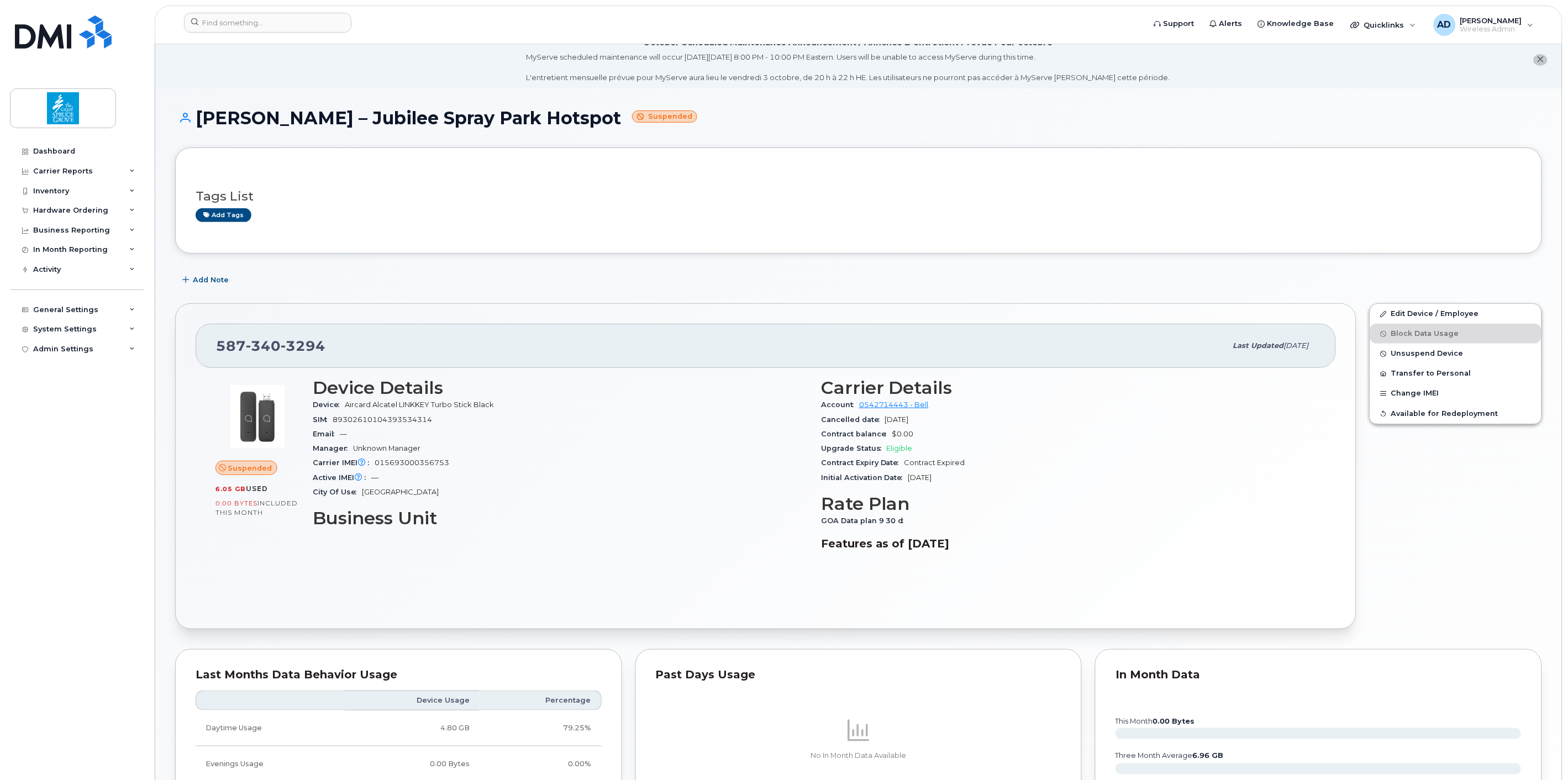
scroll to position [0, 0]
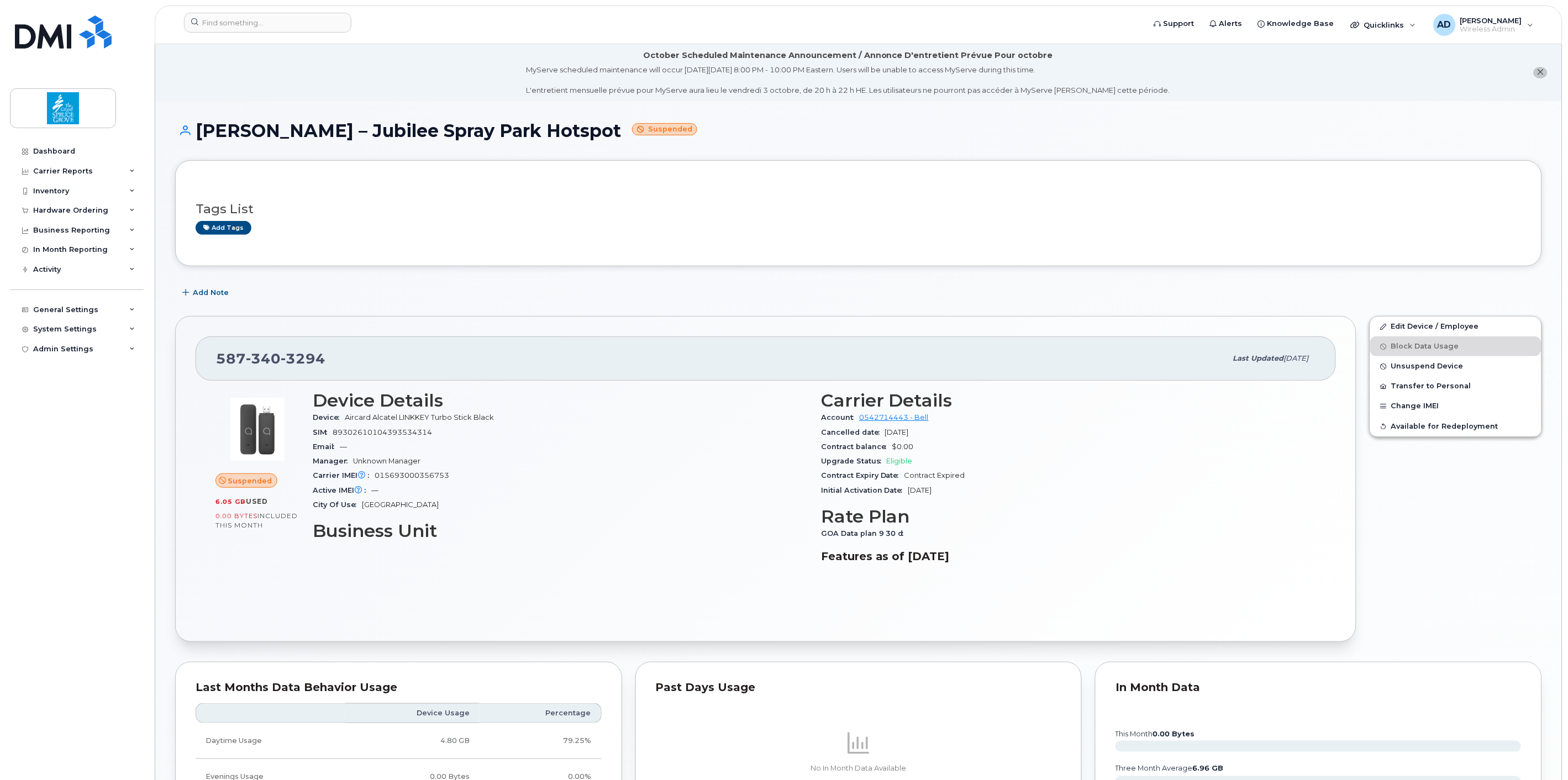
click at [644, 131] on small "Suspended" at bounding box center [665, 129] width 65 height 13
click at [683, 211] on h3 "Tags List" at bounding box center [858, 208] width 1326 height 14
click at [696, 196] on div "Tags List Add tags" at bounding box center [858, 213] width 1326 height 43
